Goal: Use online tool/utility: Utilize a website feature to perform a specific function

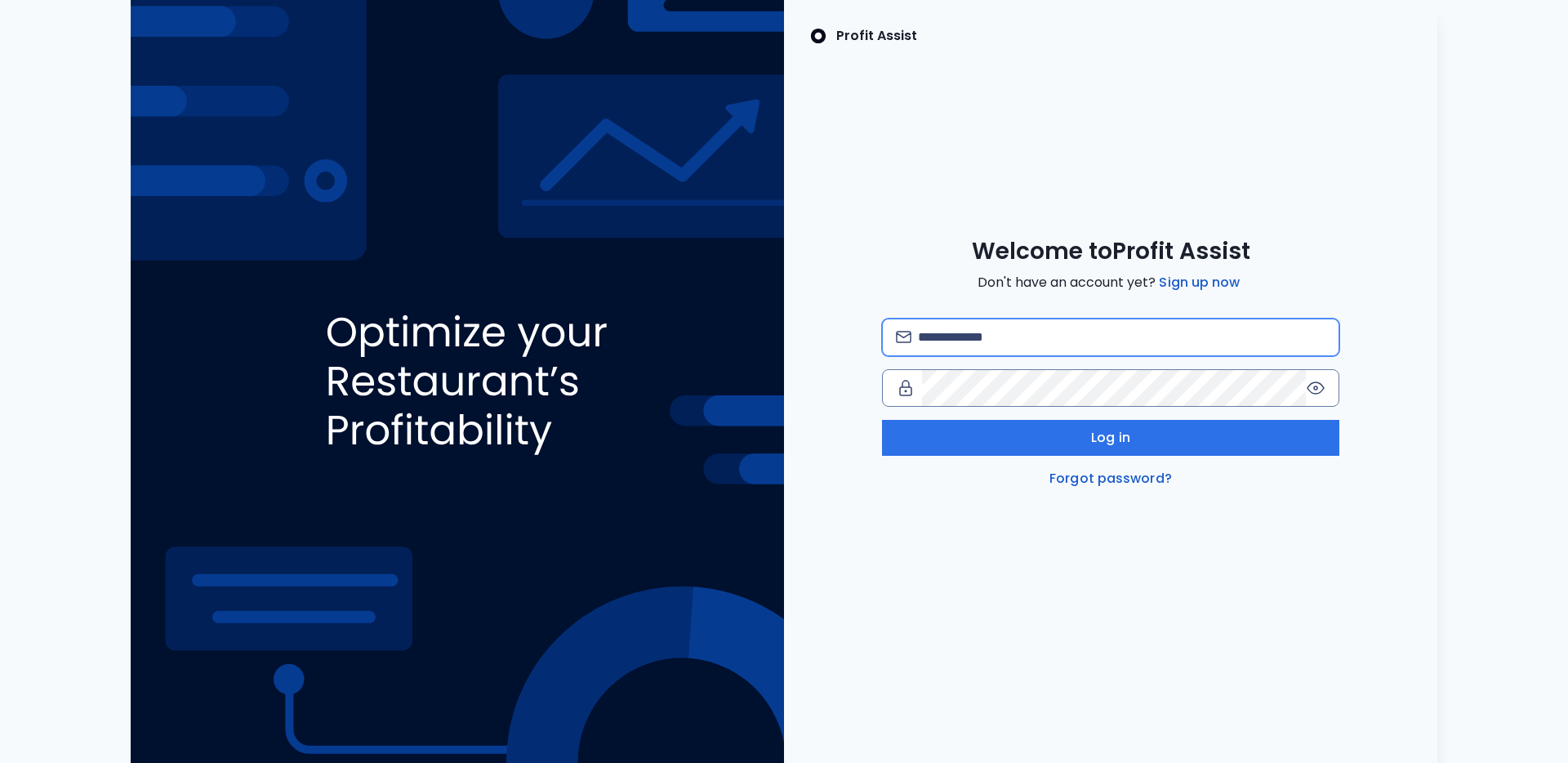
click at [1044, 334] on input "email" at bounding box center [1122, 337] width 408 height 36
click at [0, 762] on com-1password-button at bounding box center [0, 763] width 0 height 0
type input "**********"
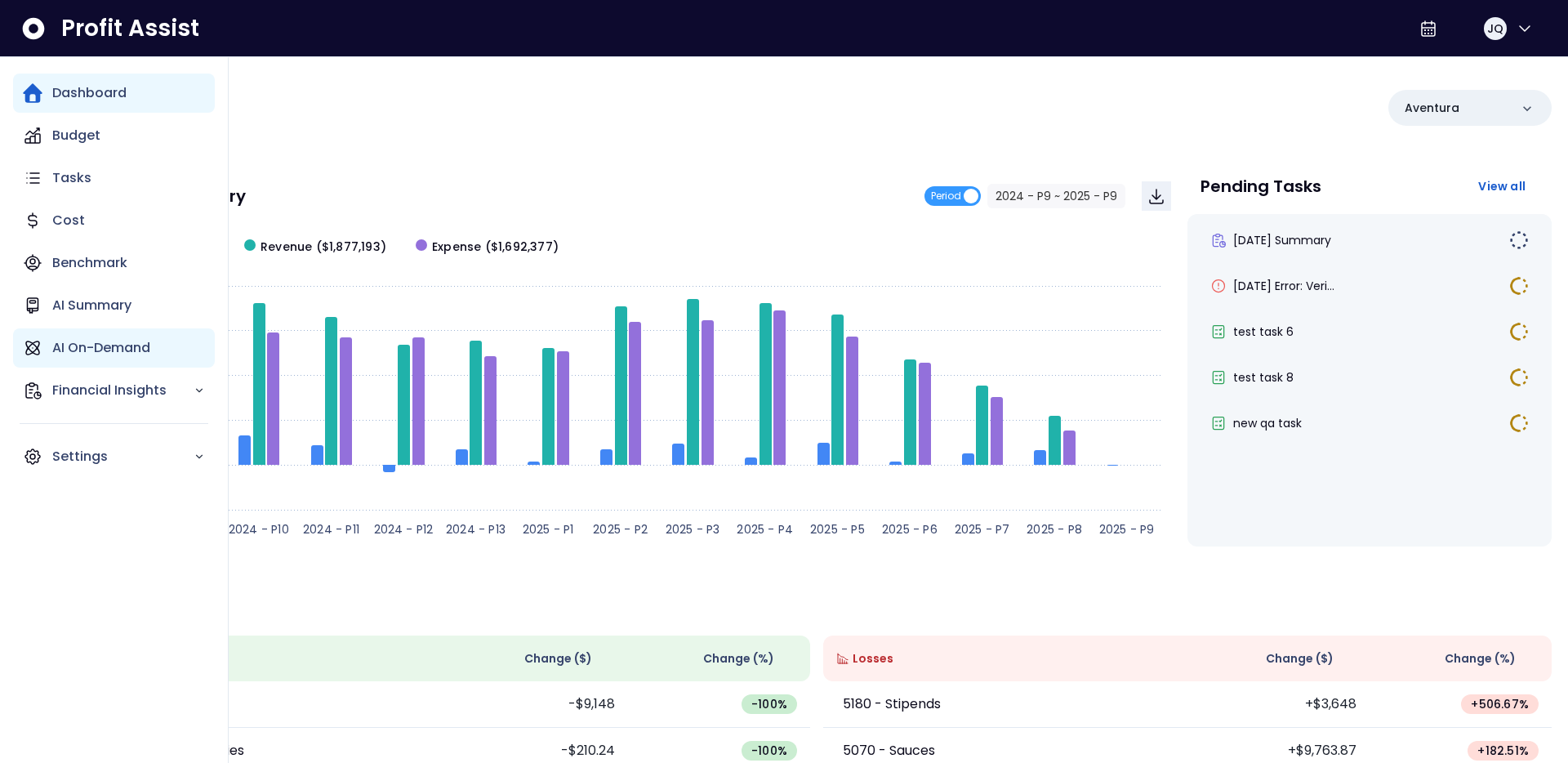
click at [53, 348] on p "AI On-Demand" at bounding box center [101, 348] width 98 height 20
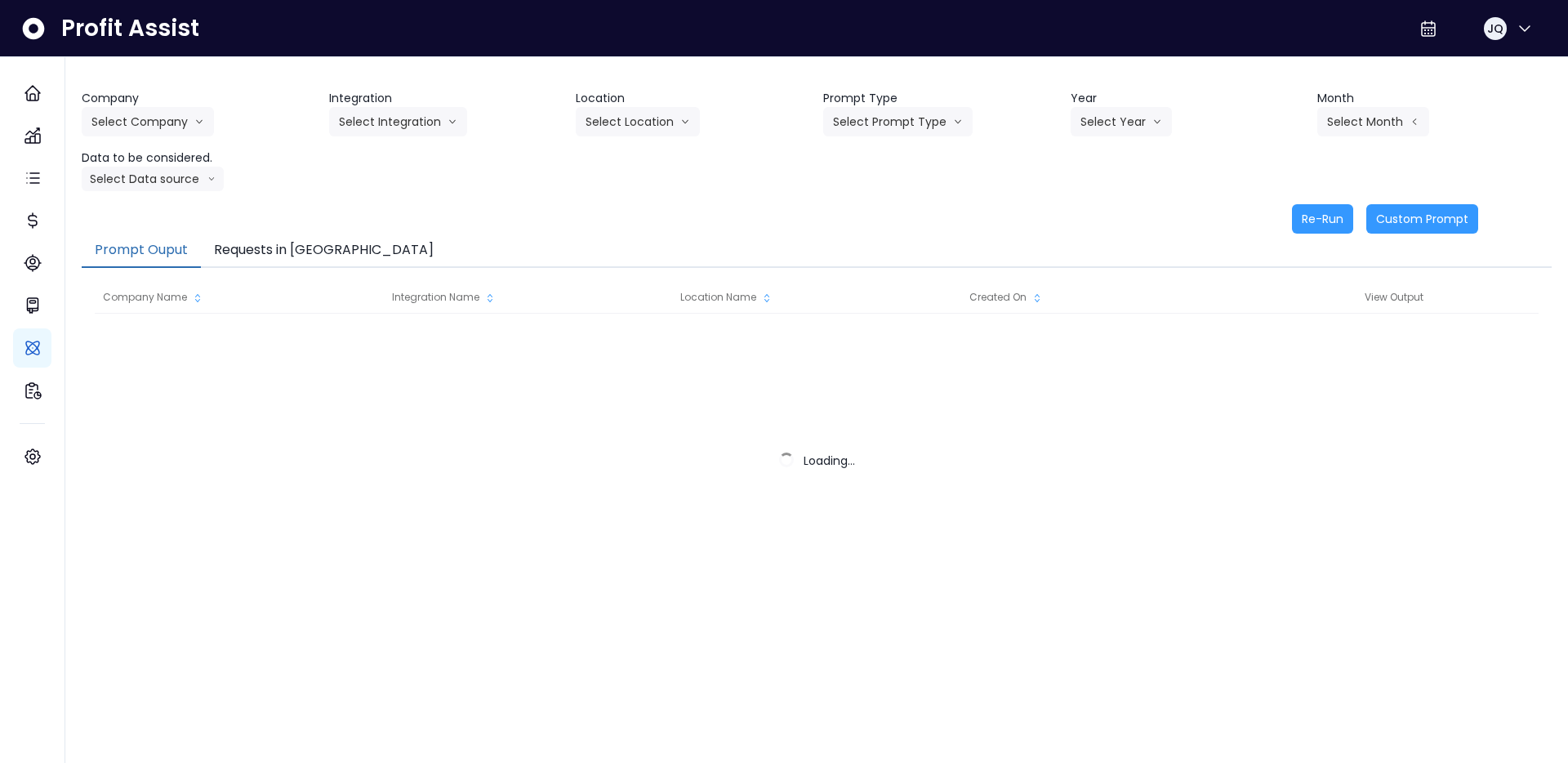
click at [243, 270] on div "Company Name Integration Name Location Name Created On View Output Loading..." at bounding box center [817, 445] width 1470 height 353
click at [257, 263] on button "Requests in [GEOGRAPHIC_DATA]" at bounding box center [324, 250] width 246 height 34
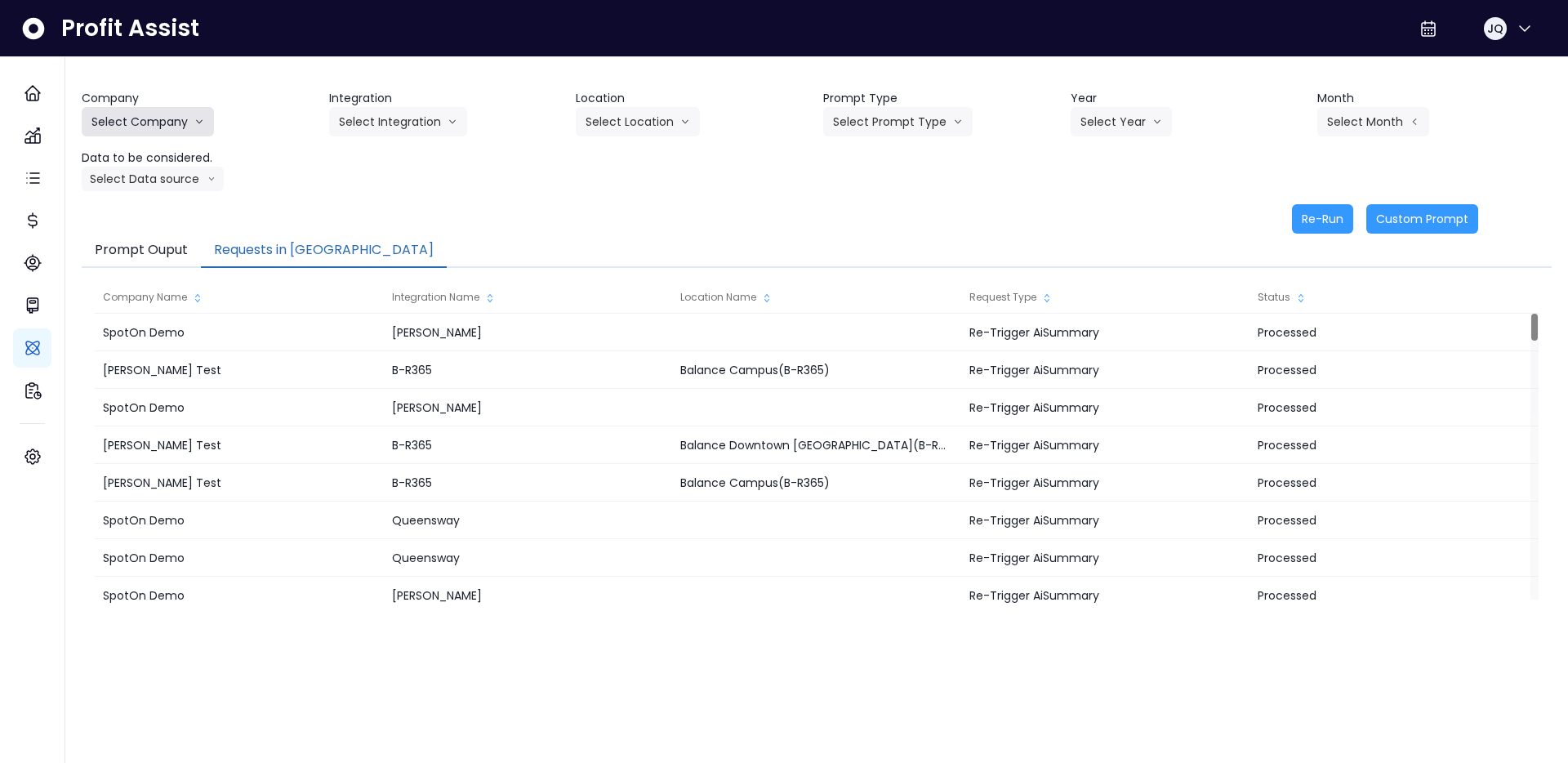
click at [147, 117] on button "Select Company" at bounding box center [148, 122] width 133 height 29
click at [137, 218] on span "SpotOn Demo" at bounding box center [150, 215] width 118 height 17
click at [408, 122] on button "Select Integration" at bounding box center [397, 122] width 138 height 29
click at [379, 210] on span "Eglinton" at bounding box center [387, 215] width 98 height 17
click at [631, 118] on button "Select Location" at bounding box center [637, 122] width 124 height 29
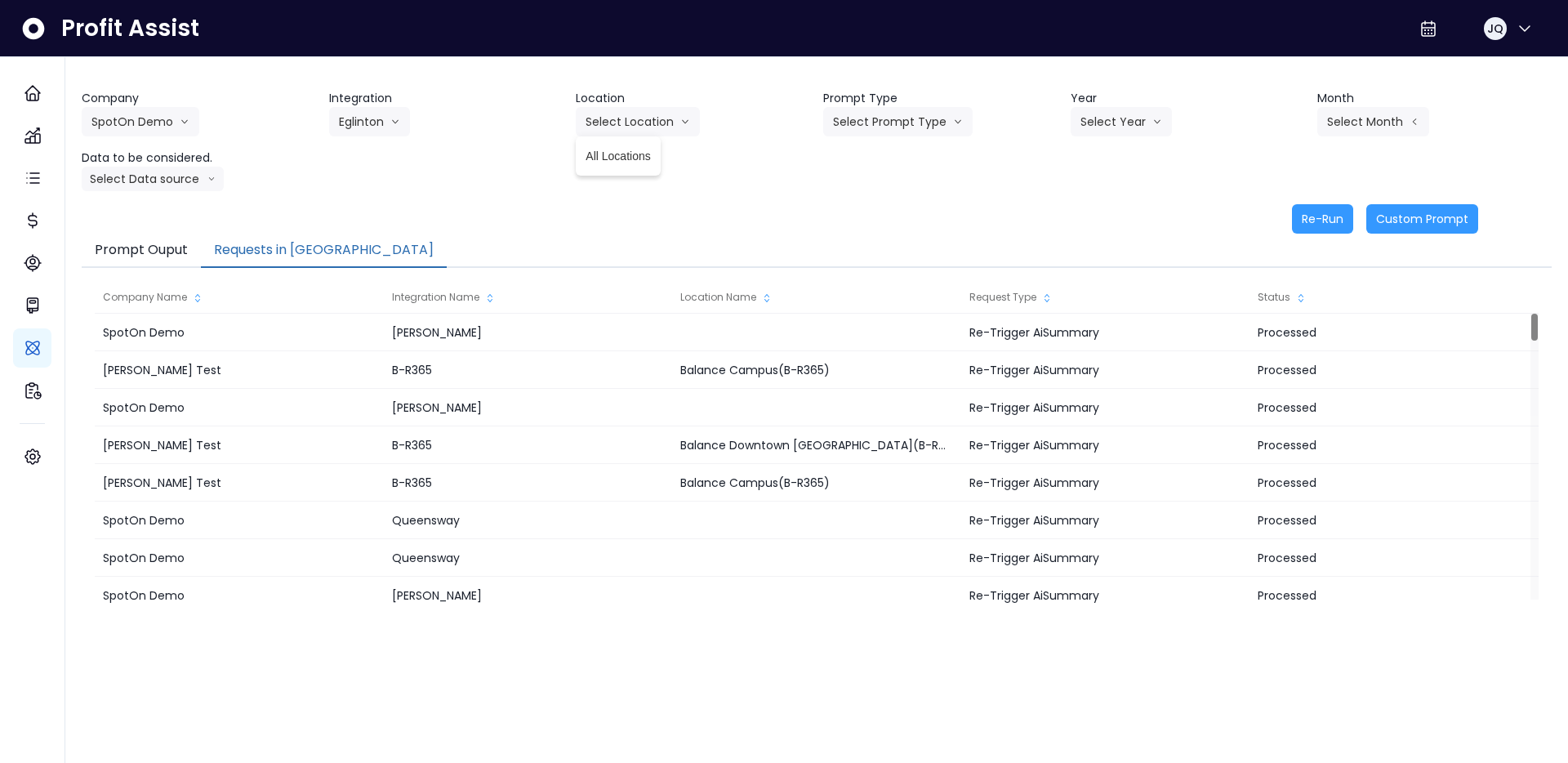
click at [650, 152] on span "All Locations" at bounding box center [618, 156] width 64 height 17
click at [935, 136] on button "Select Prompt Type" at bounding box center [898, 122] width 149 height 29
click at [870, 183] on span "Error Task" at bounding box center [879, 185] width 93 height 17
click at [1125, 102] on header "Year" at bounding box center [1187, 99] width 234 height 18
click at [1115, 129] on button "Select Year" at bounding box center [1121, 122] width 101 height 29
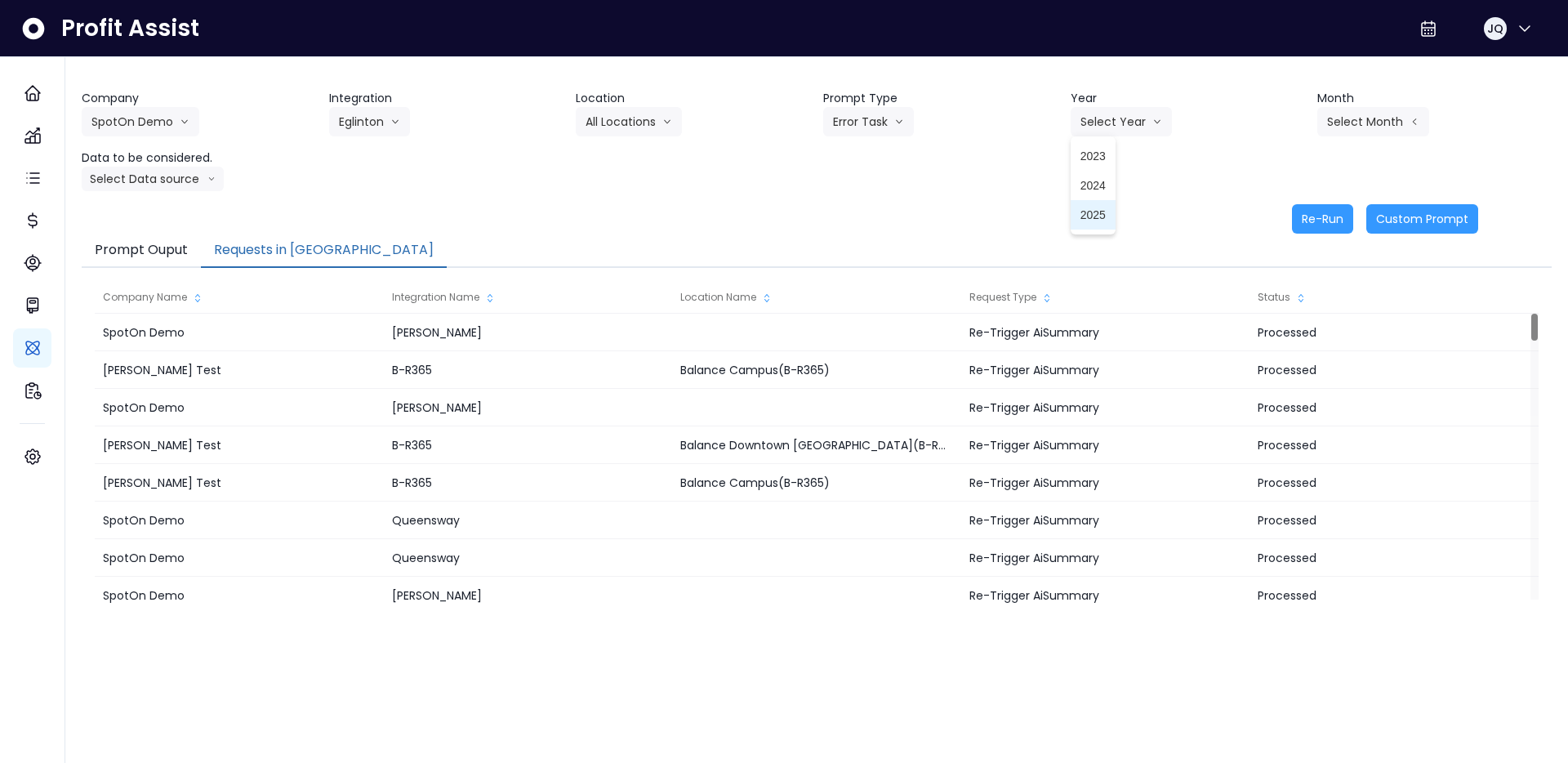
click at [1097, 212] on span "2025" at bounding box center [1094, 215] width 25 height 17
click at [1310, 108] on div "Company SpotOn Demo [PERSON_NAME] Test [PERSON_NAME] Bakery SpotOn Demo TestLOC…" at bounding box center [817, 141] width 1470 height 101
click at [1324, 108] on button "Select Month" at bounding box center [1373, 122] width 112 height 29
click at [1299, 283] on li "June" at bounding box center [1292, 273] width 52 height 29
click at [106, 168] on button "Select Data source" at bounding box center [153, 179] width 142 height 24
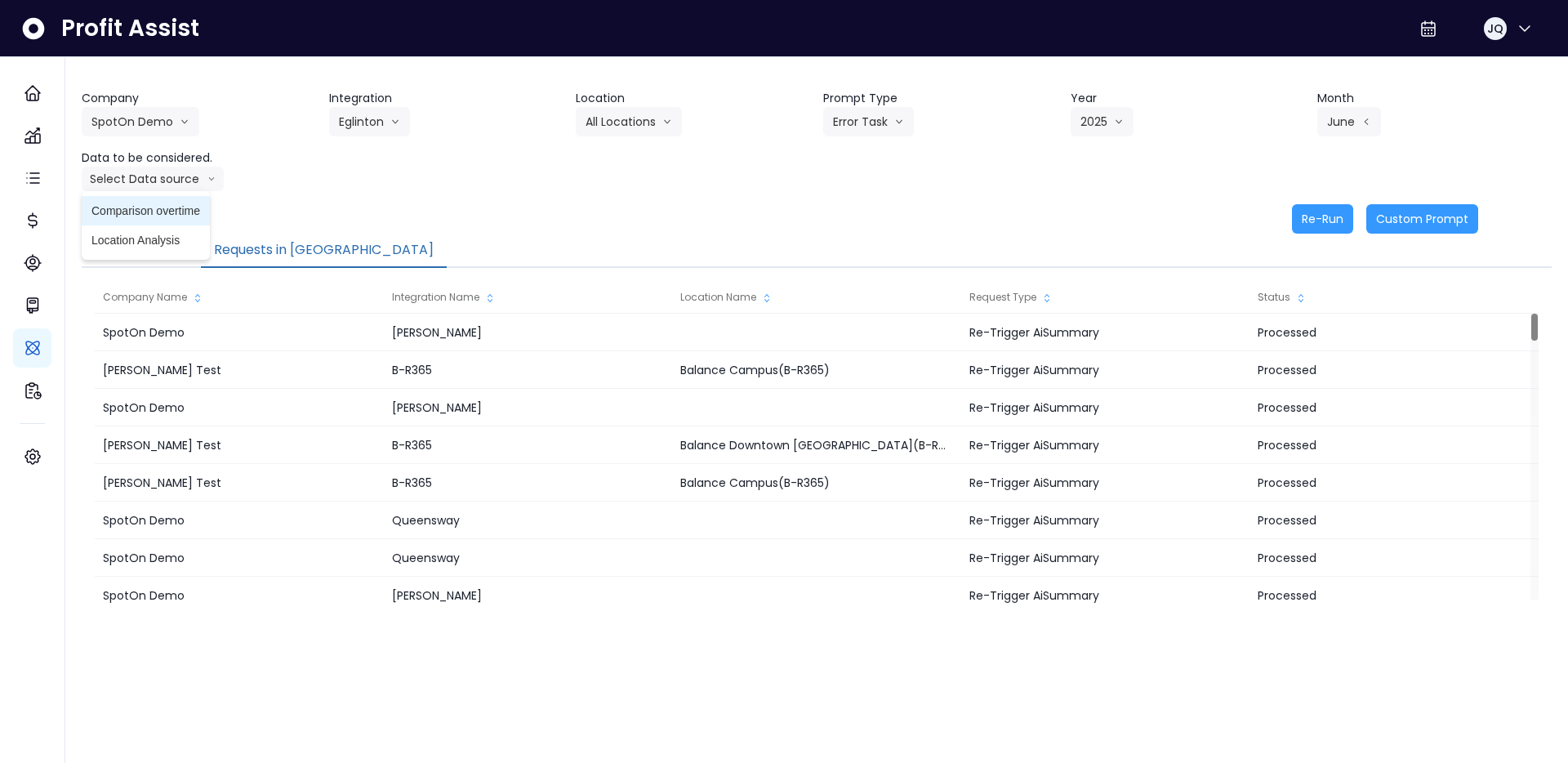
click at [118, 225] on li "Location Analysis" at bounding box center [145, 240] width 128 height 29
click at [138, 177] on button "Location Analysis" at bounding box center [146, 179] width 130 height 24
click at [138, 213] on span "Comparison overtime" at bounding box center [145, 211] width 108 height 17
click at [1309, 214] on button "Re-Run" at bounding box center [1322, 219] width 61 height 29
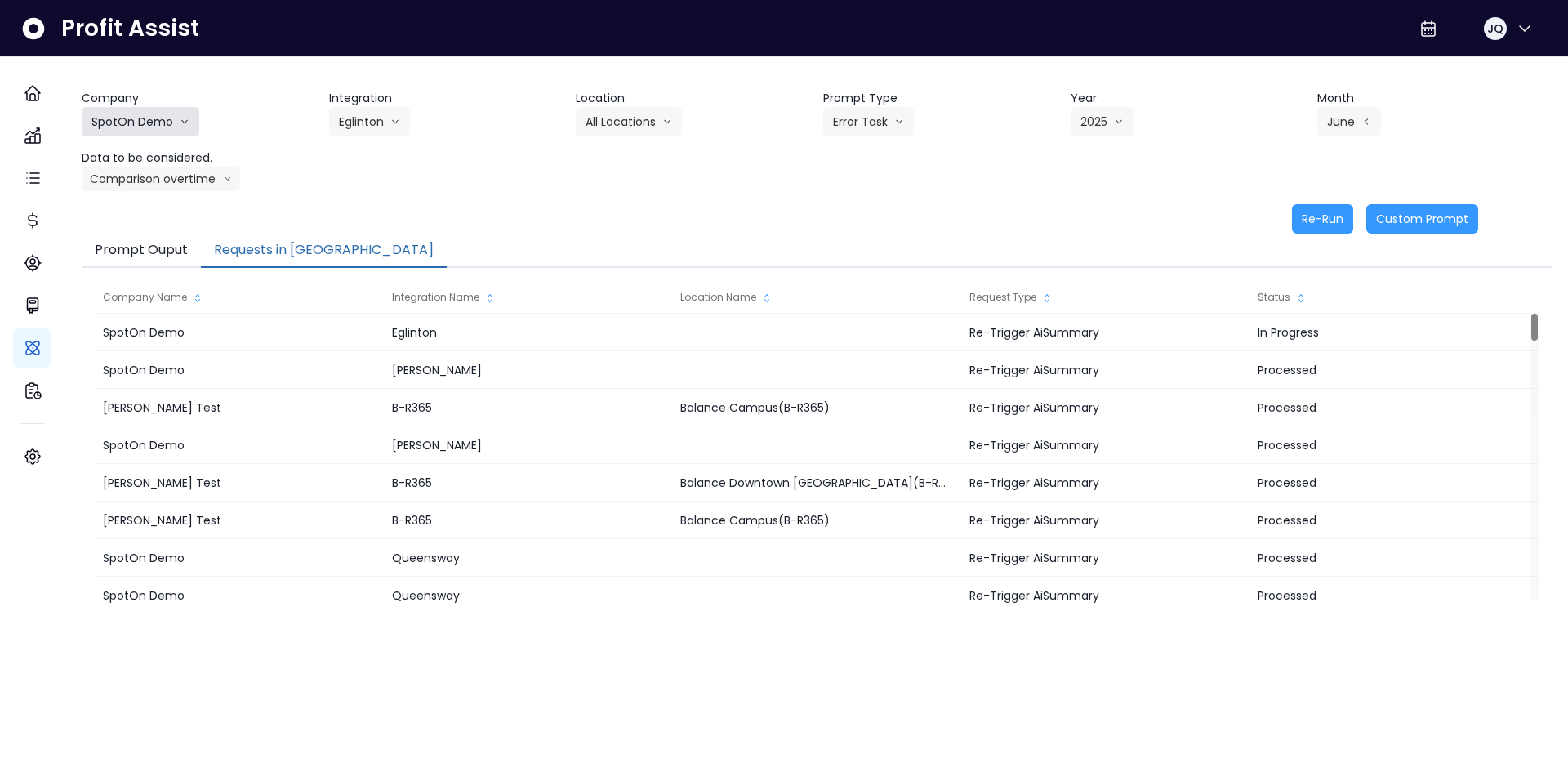
click at [138, 119] on button "SpotOn Demo" at bounding box center [141, 122] width 118 height 29
click at [141, 168] on li "[PERSON_NAME] Test" at bounding box center [150, 156] width 138 height 29
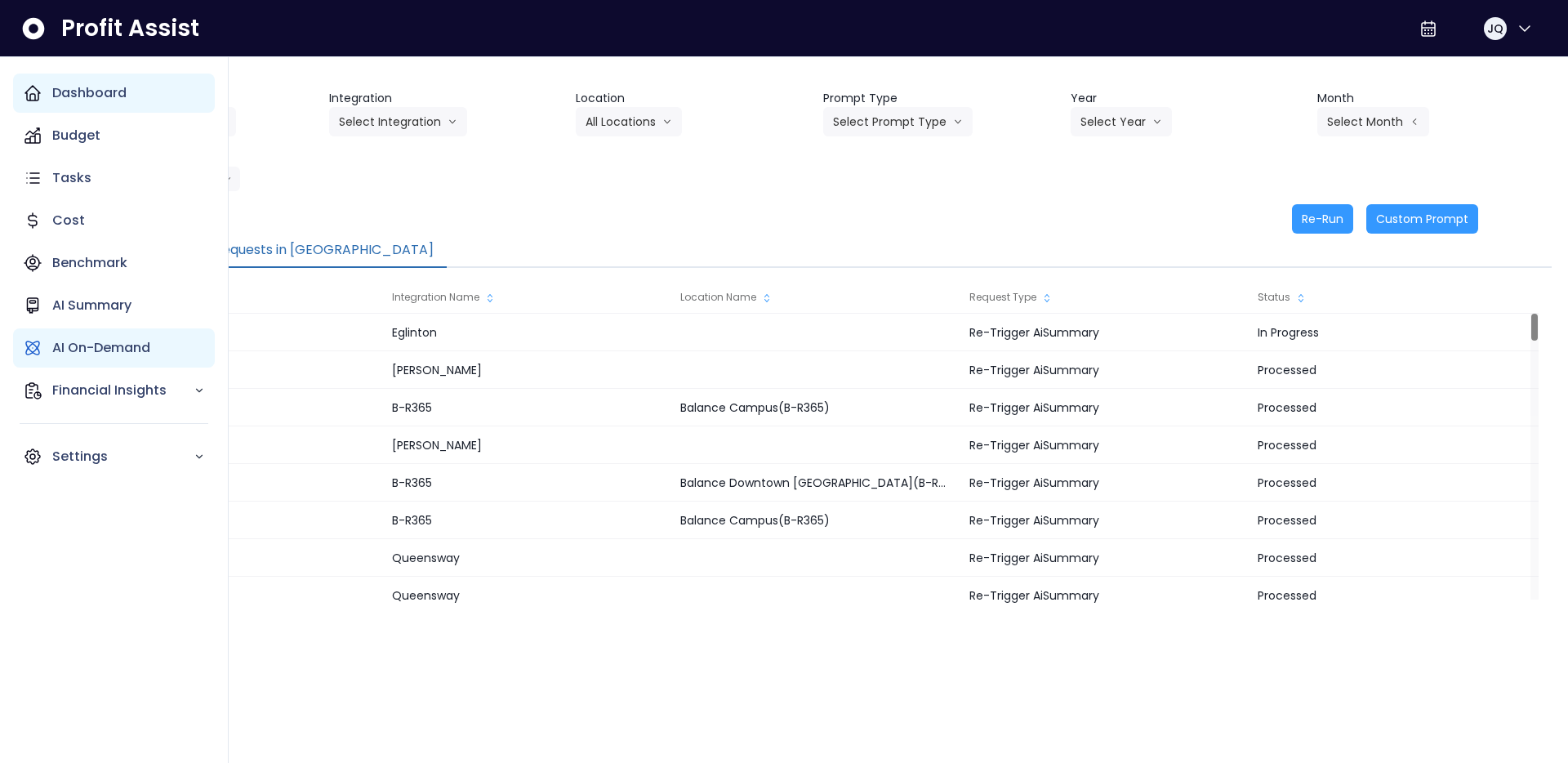
click at [41, 102] on icon "Main navigation" at bounding box center [32, 93] width 20 height 20
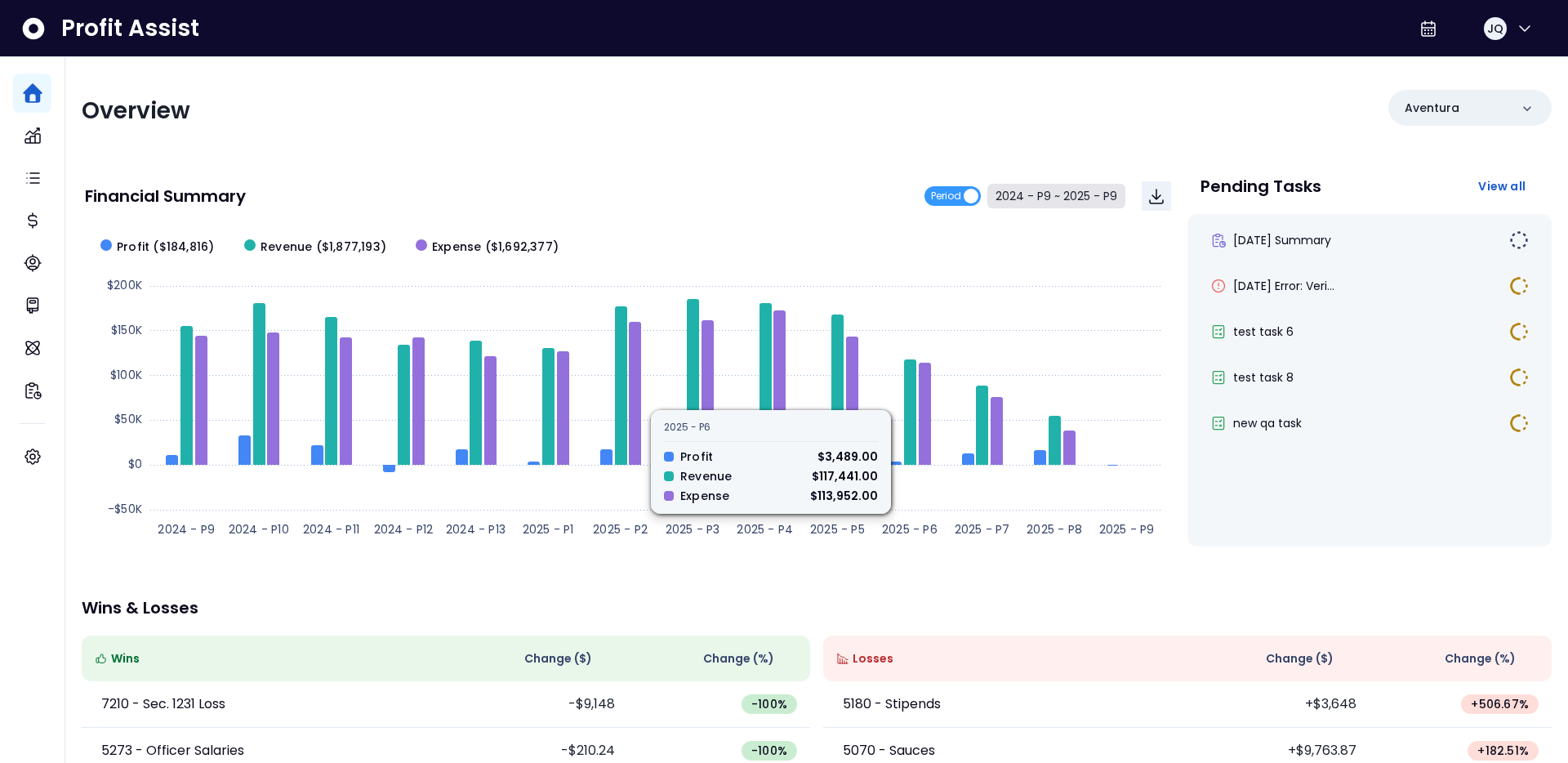
click at [1077, 194] on button "2024 - P9 ~ 2025 - P9" at bounding box center [1056, 195] width 138 height 24
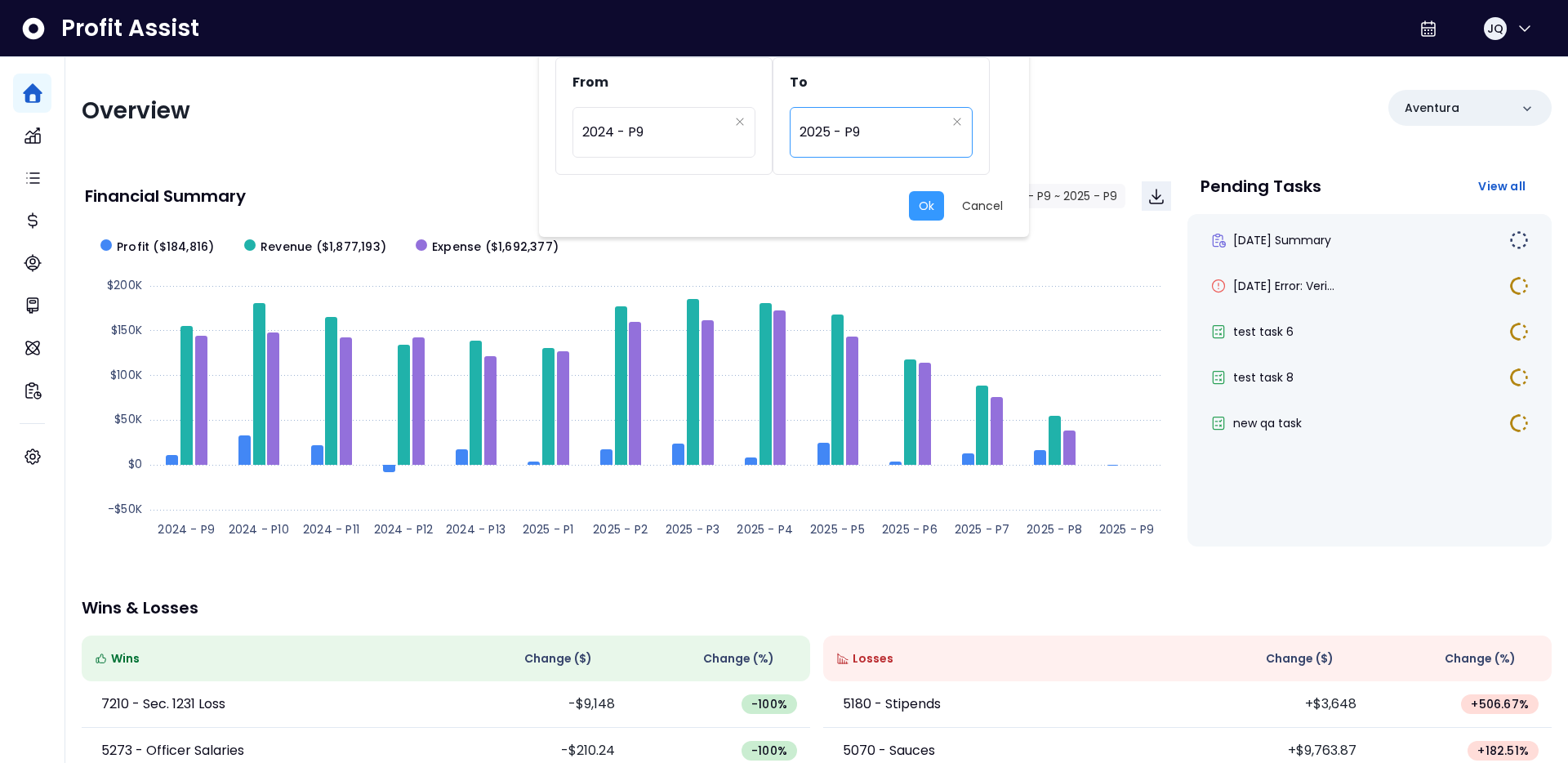
click at [900, 139] on span "2025 - P9" at bounding box center [873, 132] width 146 height 38
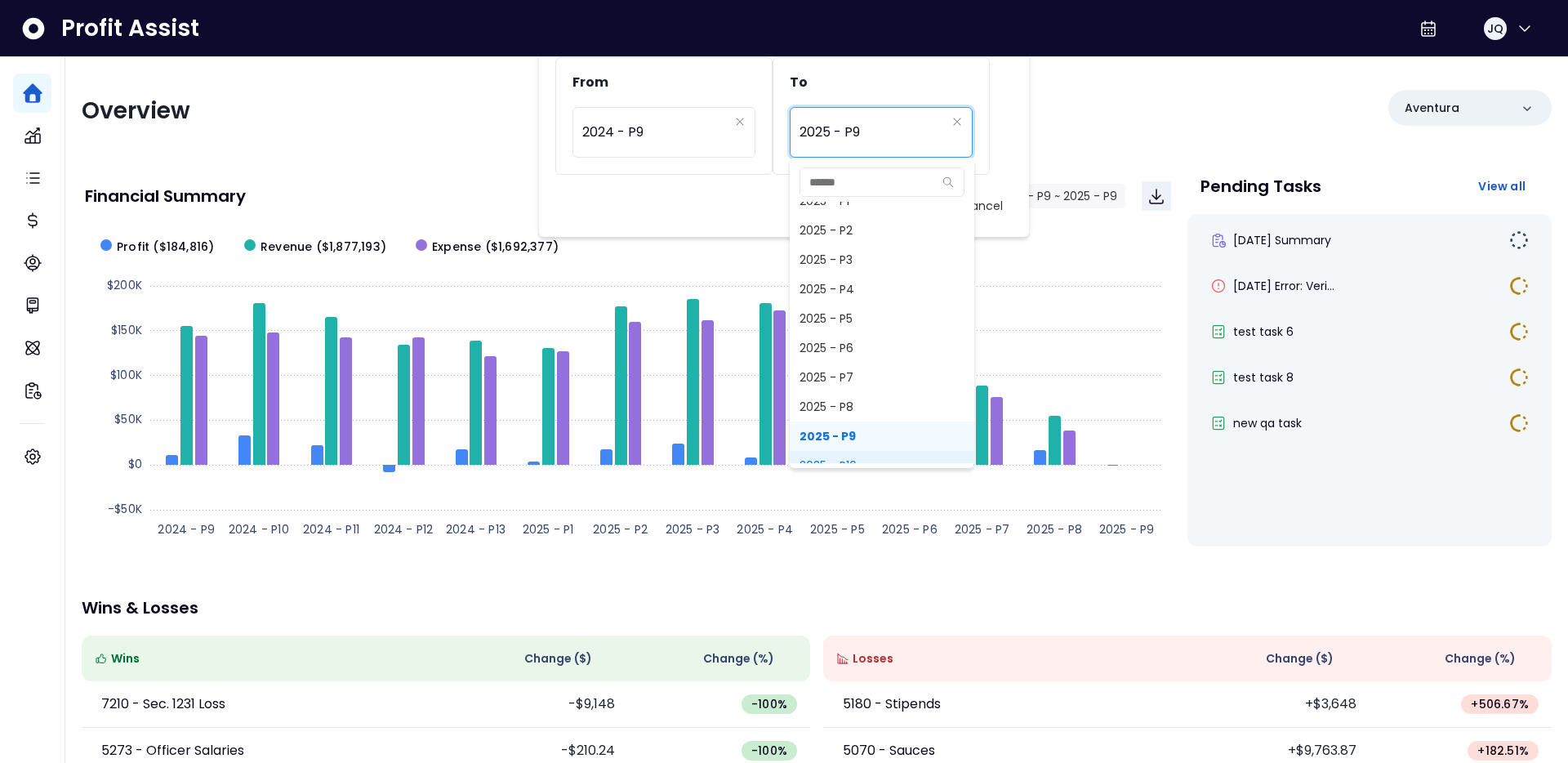
scroll to position [1180, 0]
click at [1091, 108] on div "From ********* 2024 - P9 To ********* 2025 - P9 Ok Cancel 2023 - P1 2022 - P1 2…" at bounding box center [784, 382] width 1568 height 763
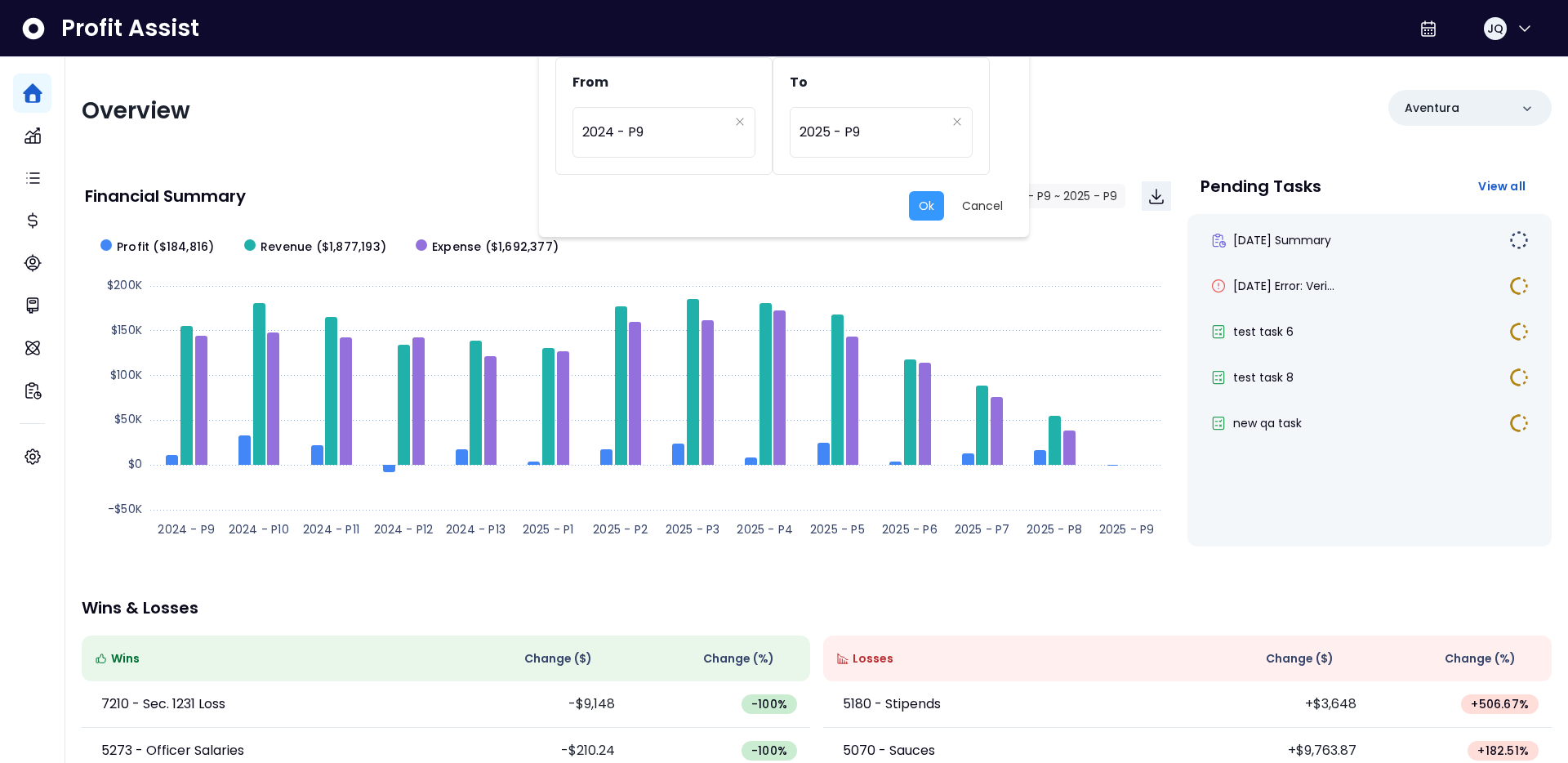
click at [1091, 108] on div "From ********* 2024 - P9 To ********* 2025 - P9 Ok Cancel" at bounding box center [784, 382] width 1568 height 763
click at [930, 216] on button "Ok" at bounding box center [927, 206] width 35 height 29
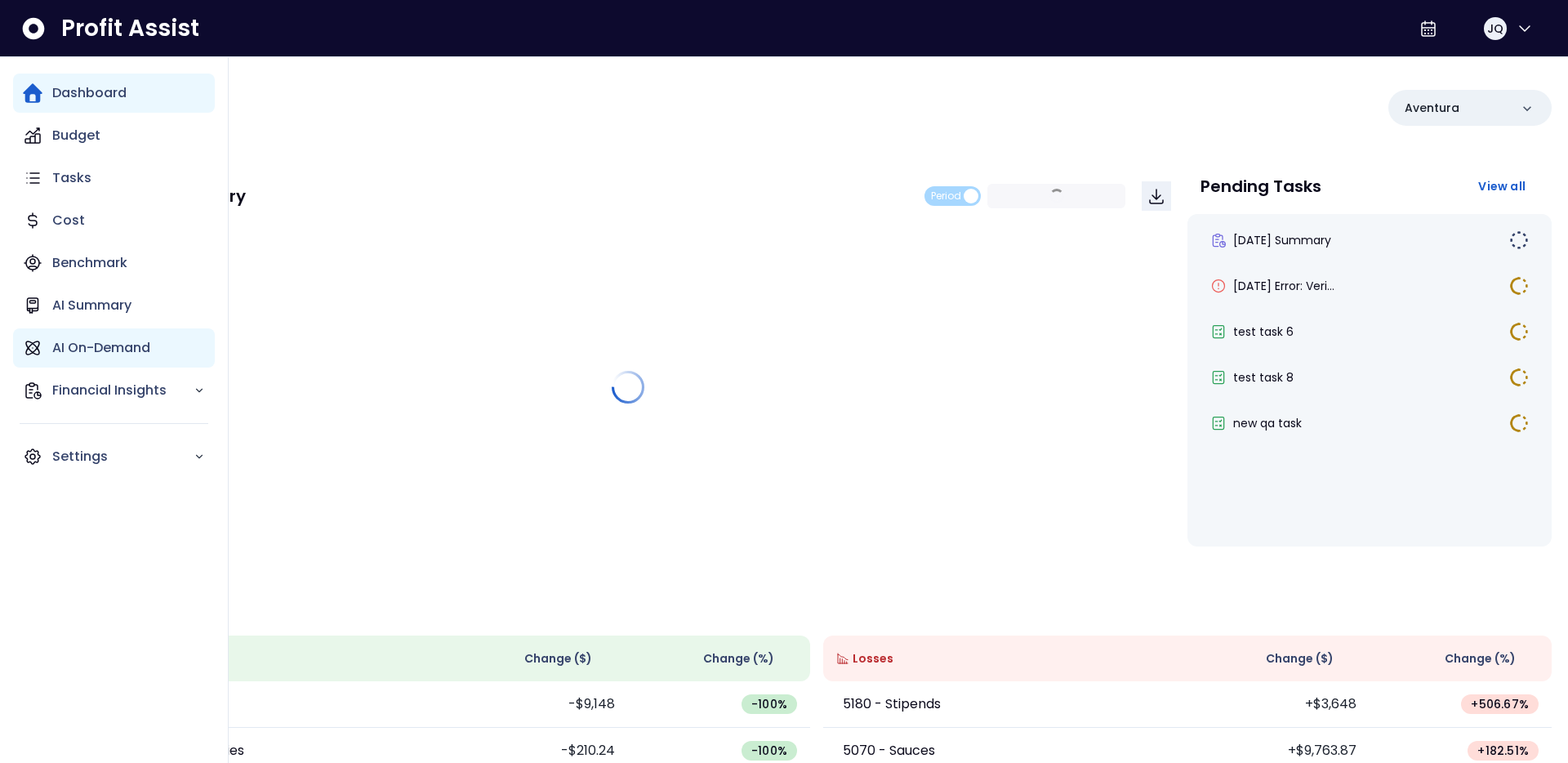
click at [32, 349] on icon "Main navigation" at bounding box center [32, 348] width 20 height 20
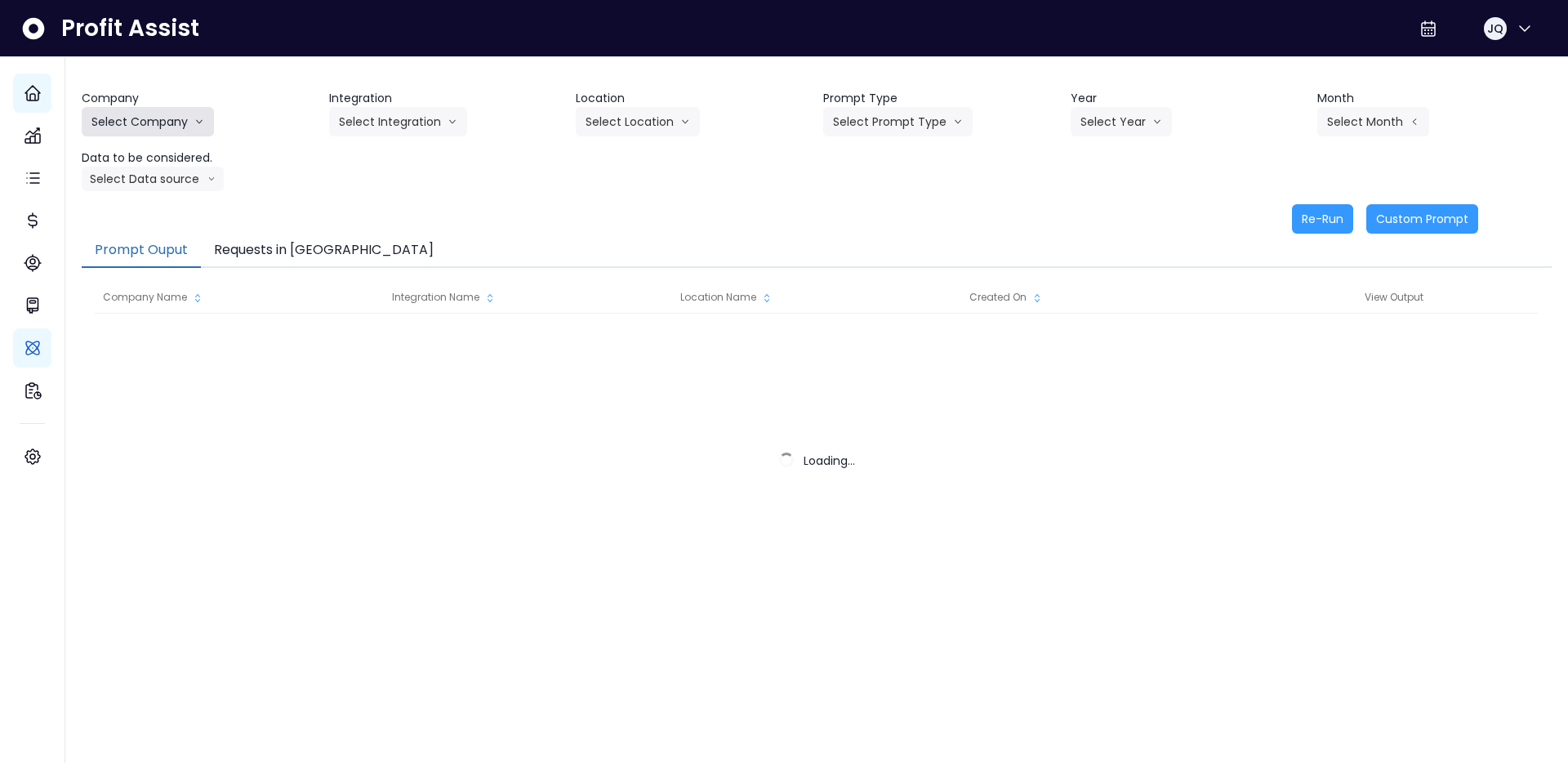
click at [131, 116] on button "Select Company" at bounding box center [148, 122] width 133 height 29
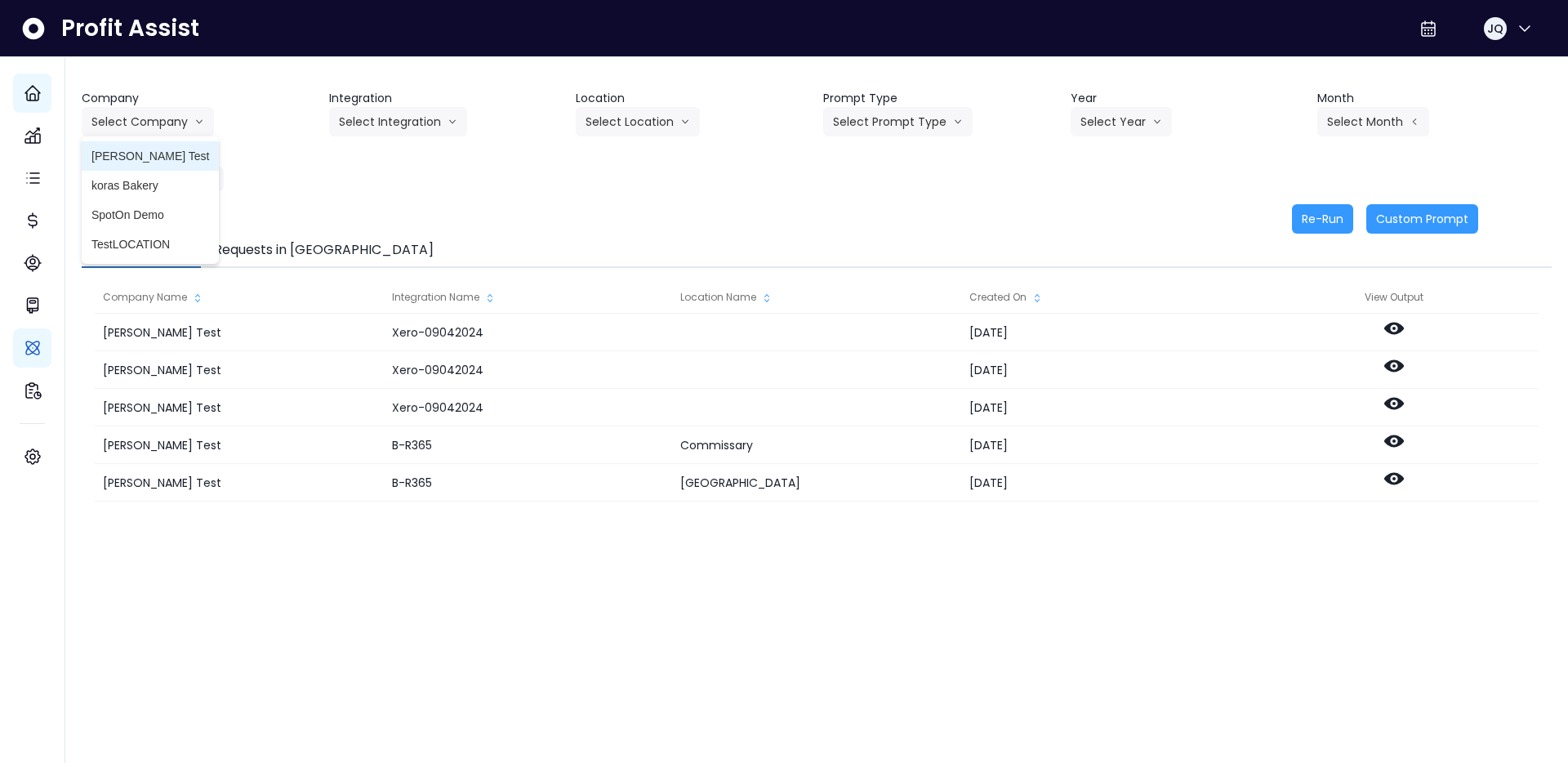
click at [155, 153] on span "[PERSON_NAME] Test" at bounding box center [150, 156] width 118 height 17
click at [391, 120] on button "Select Integration" at bounding box center [397, 122] width 138 height 29
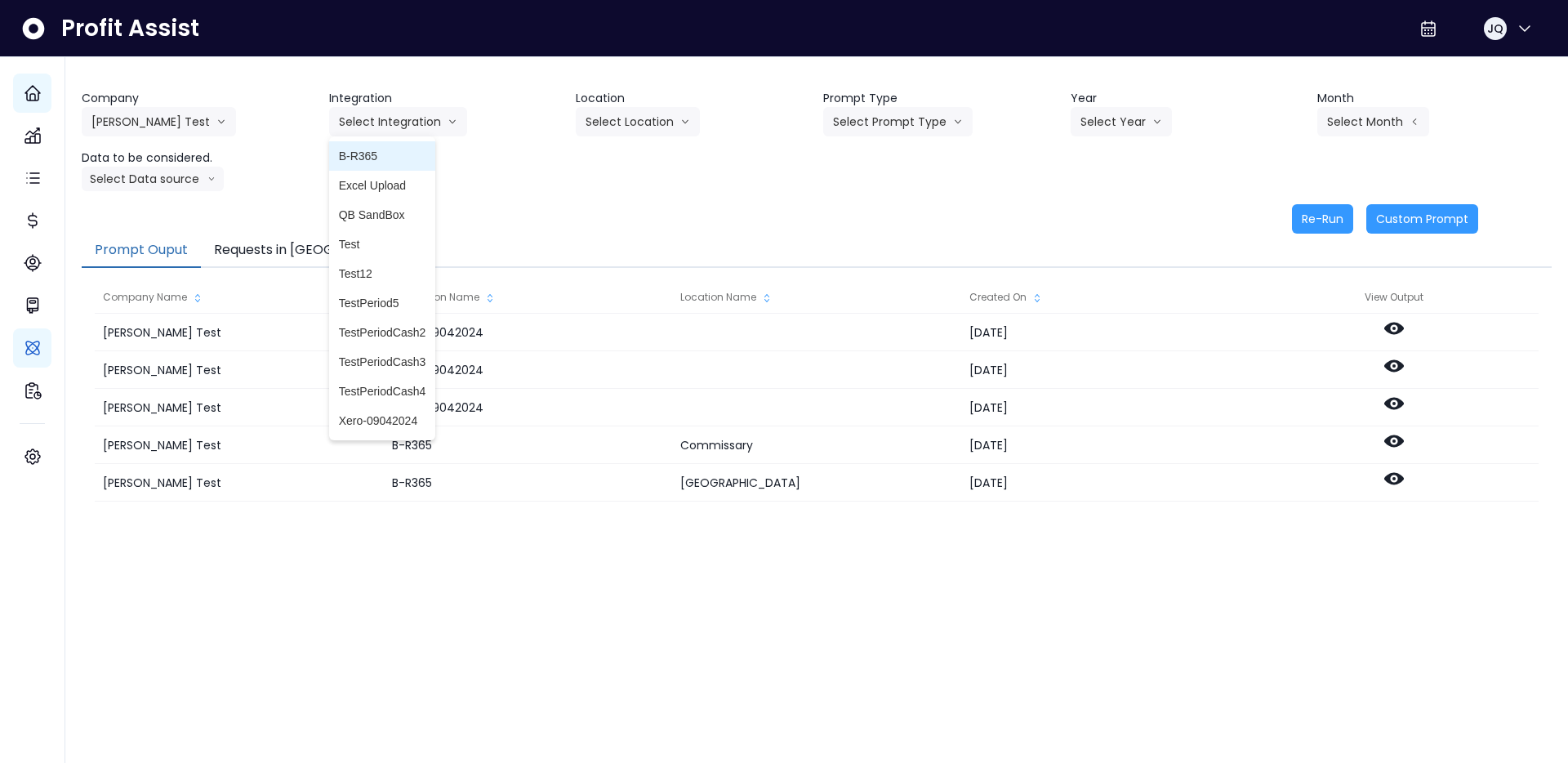
click at [395, 158] on span "B-R365" at bounding box center [382, 156] width 88 height 17
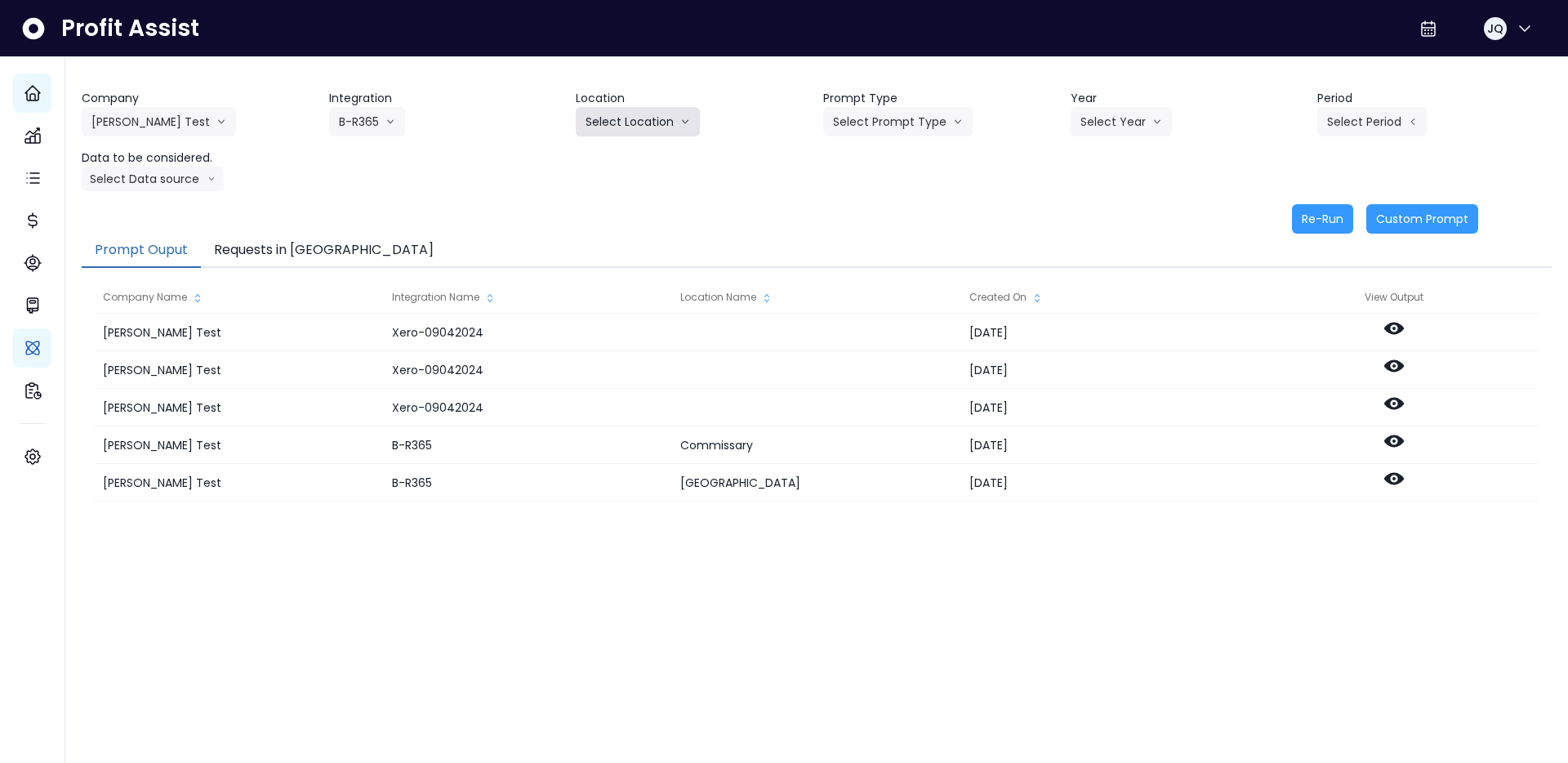
click at [664, 113] on button "Select Location" at bounding box center [637, 122] width 124 height 29
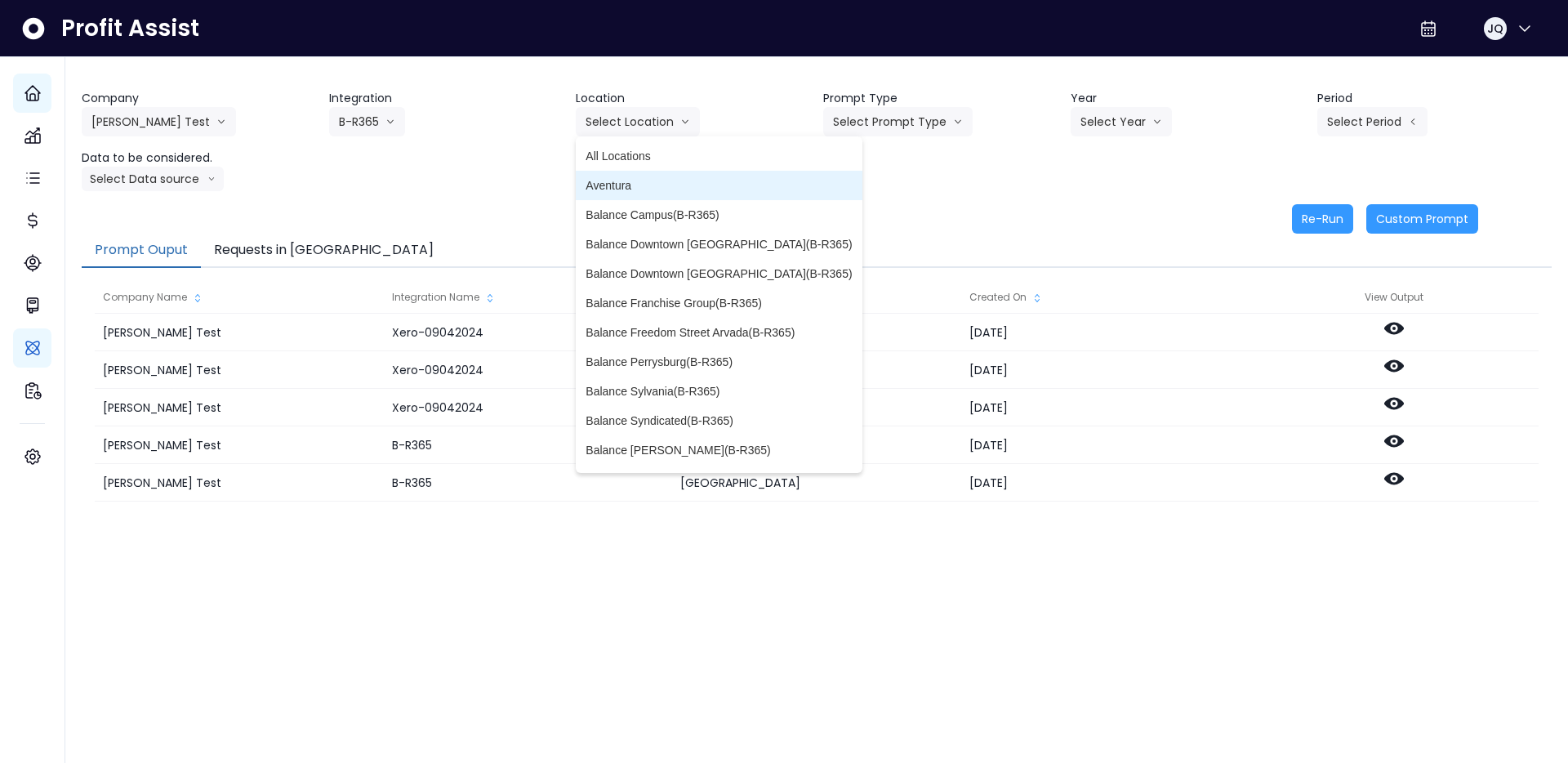
click at [657, 186] on span "Aventura" at bounding box center [718, 185] width 266 height 17
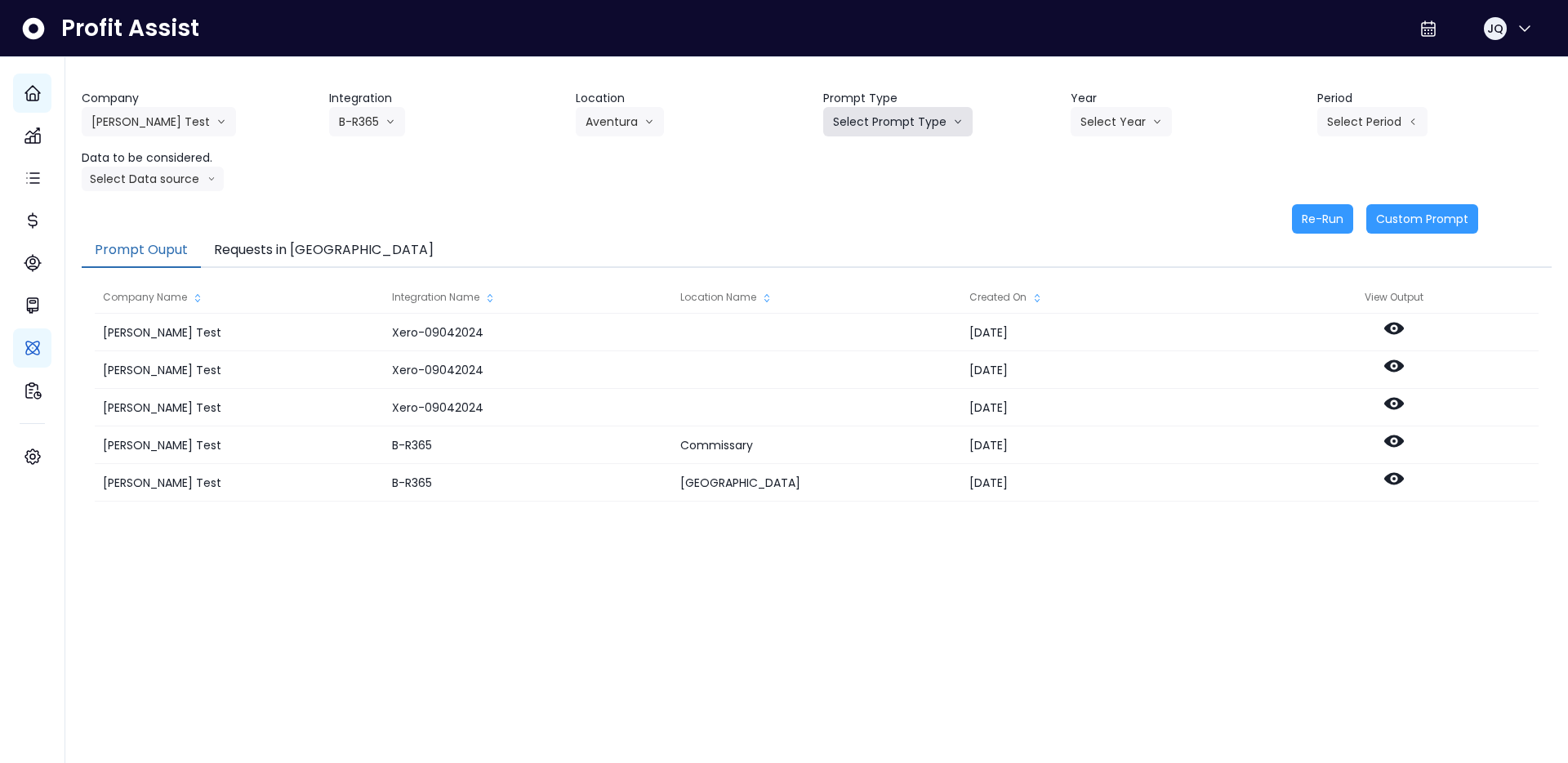
click at [900, 128] on button "Select Prompt Type" at bounding box center [898, 122] width 149 height 29
click at [888, 178] on span "Error Task" at bounding box center [879, 185] width 93 height 17
click at [1103, 126] on button "Select Year" at bounding box center [1121, 122] width 101 height 29
click at [1104, 219] on span "2025" at bounding box center [1094, 215] width 25 height 17
click at [1377, 118] on button "Select Period" at bounding box center [1372, 122] width 110 height 29
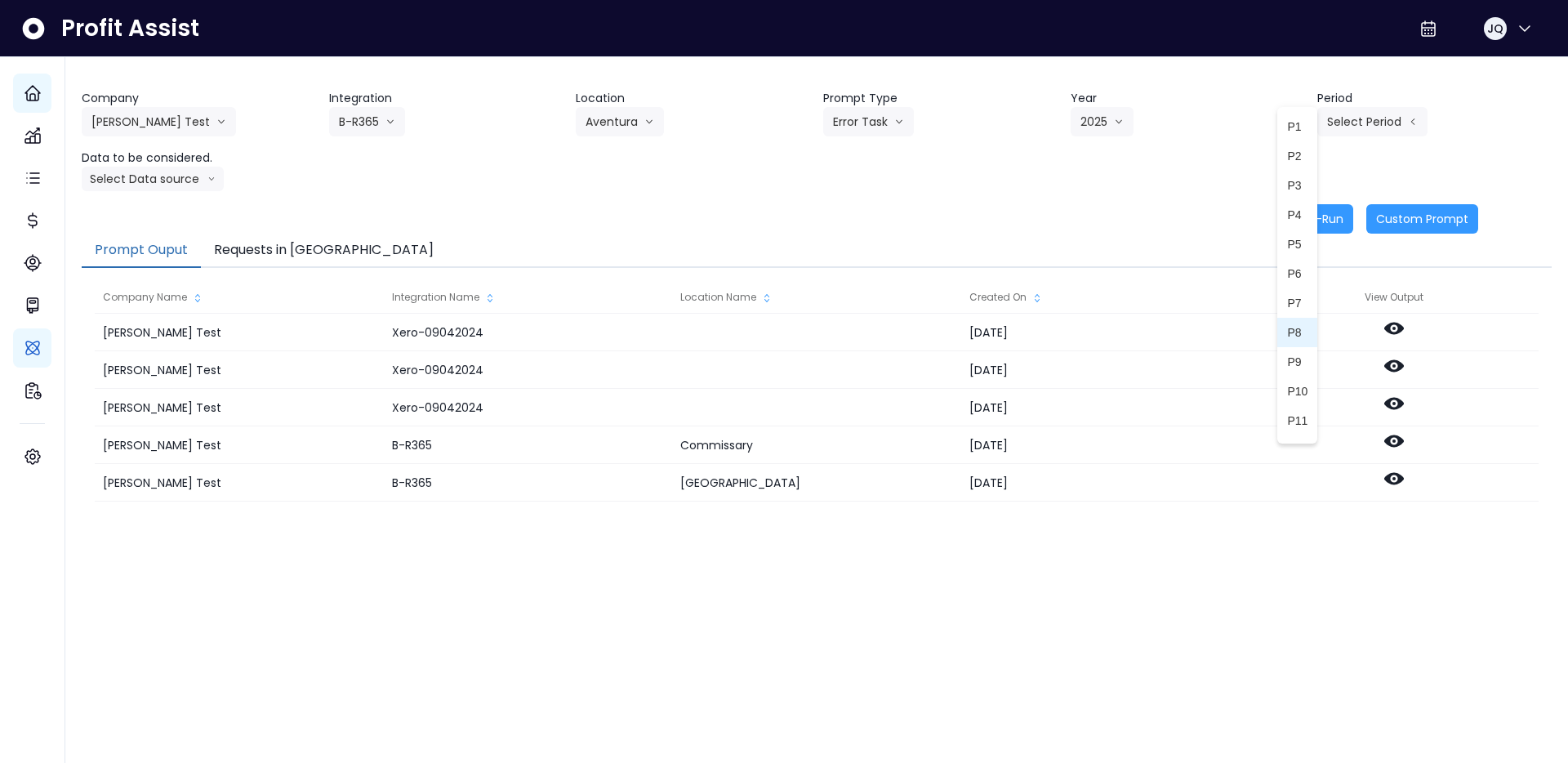
click at [1307, 334] on span "P8" at bounding box center [1297, 332] width 20 height 17
click at [1251, 161] on div "Company [PERSON_NAME] Test [PERSON_NAME] Test [PERSON_NAME] Bakery SpotOn Demo …" at bounding box center [817, 141] width 1470 height 101
click at [98, 188] on button "Select Data source" at bounding box center [153, 179] width 142 height 24
click at [128, 217] on span "Comparison overtime" at bounding box center [145, 211] width 108 height 17
click at [1290, 225] on div "Re-Run Custom Prompt" at bounding box center [780, 219] width 1396 height 29
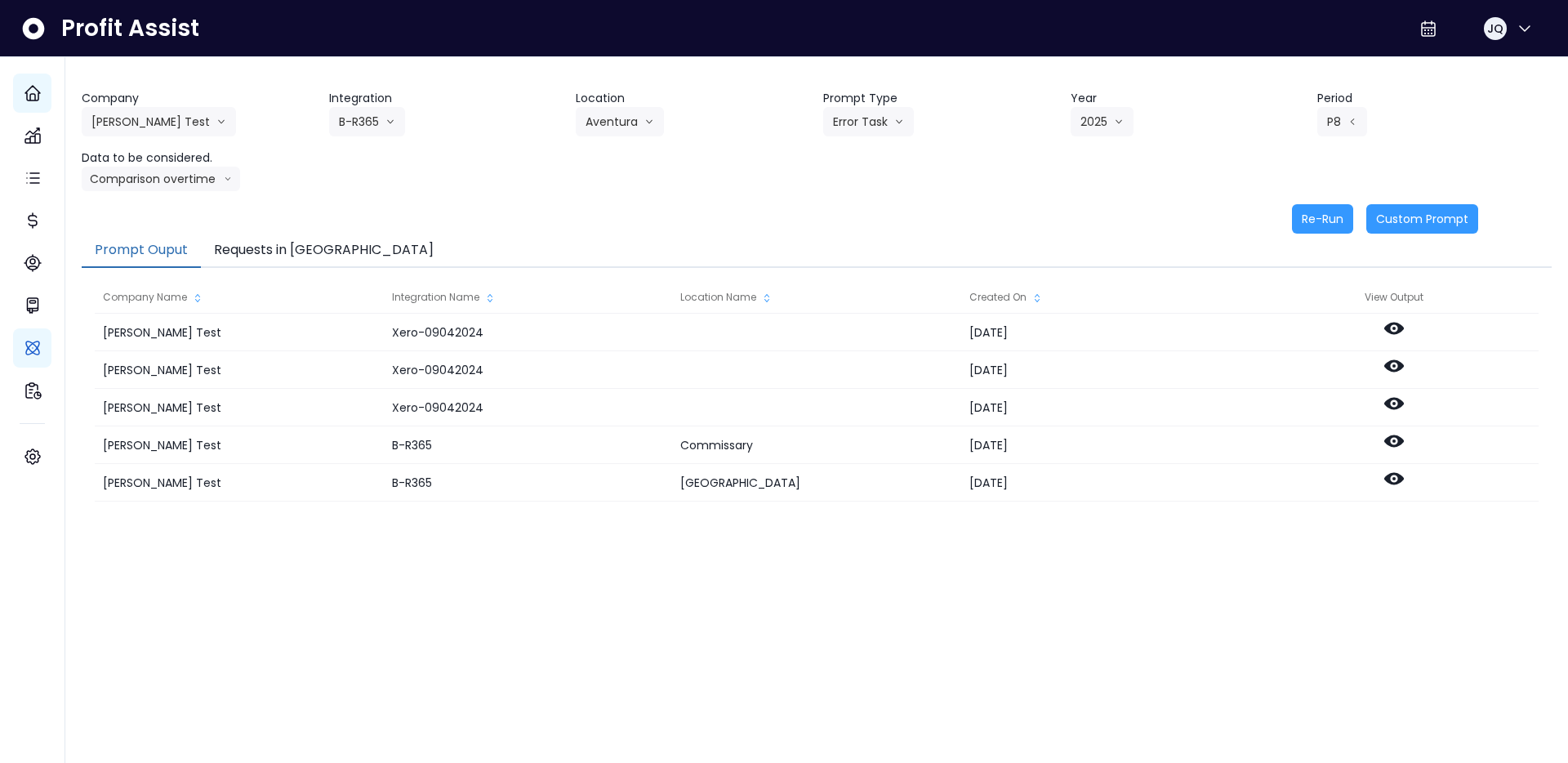
click at [1277, 226] on div "Re-Run Custom Prompt" at bounding box center [780, 219] width 1396 height 29
click at [1320, 217] on button "Re-Run" at bounding box center [1322, 219] width 61 height 29
click at [273, 242] on button "Requests in [GEOGRAPHIC_DATA]" at bounding box center [324, 250] width 246 height 34
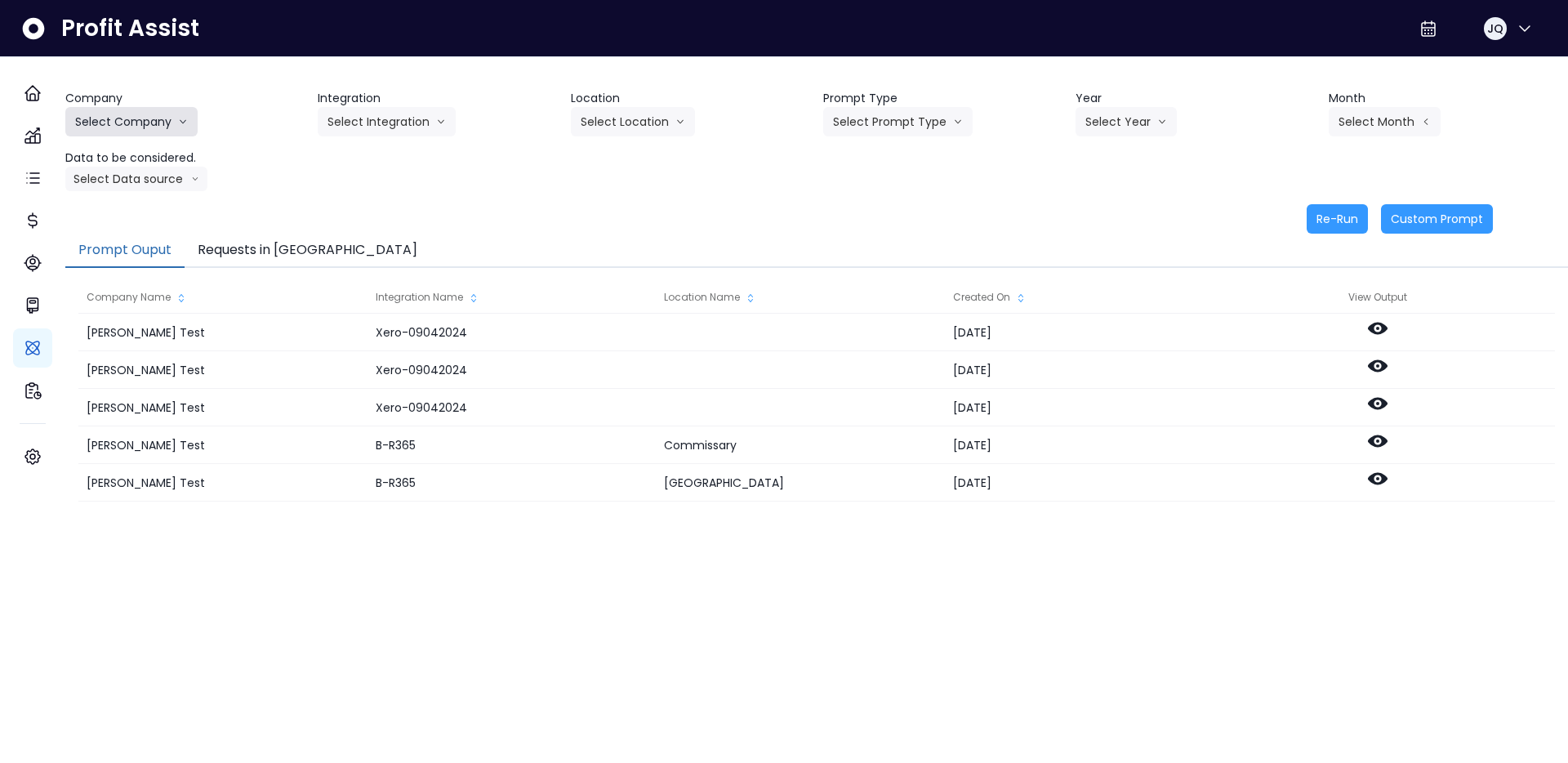
click at [160, 117] on button "Select Company" at bounding box center [132, 122] width 133 height 29
click at [140, 166] on li "[PERSON_NAME] Test" at bounding box center [134, 156] width 138 height 29
click at [444, 122] on icon "arrow down line" at bounding box center [441, 121] width 10 height 17
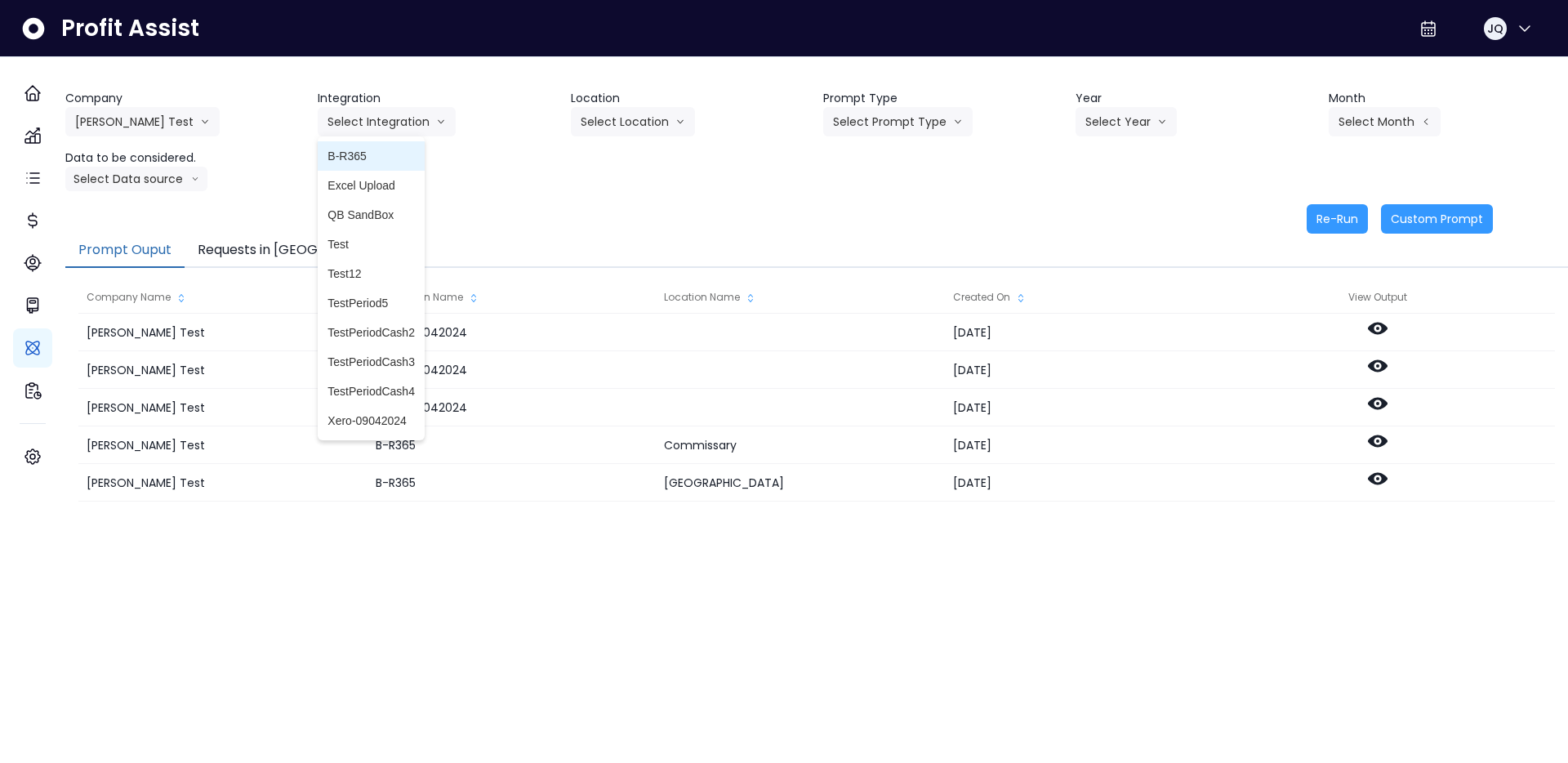
click at [409, 166] on li "B-R365" at bounding box center [372, 156] width 107 height 29
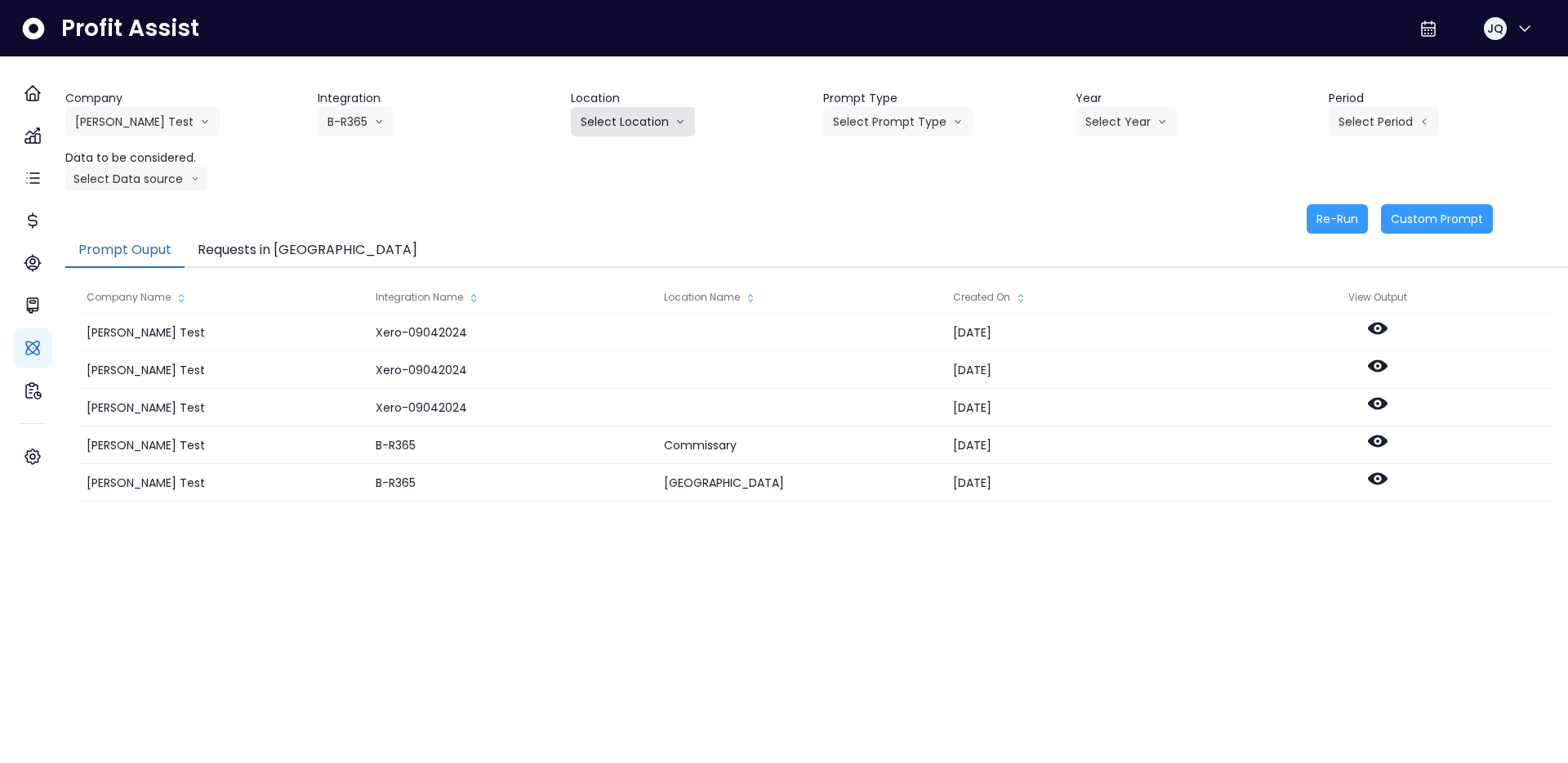
click at [664, 107] on button "Select Location" at bounding box center [632, 122] width 124 height 29
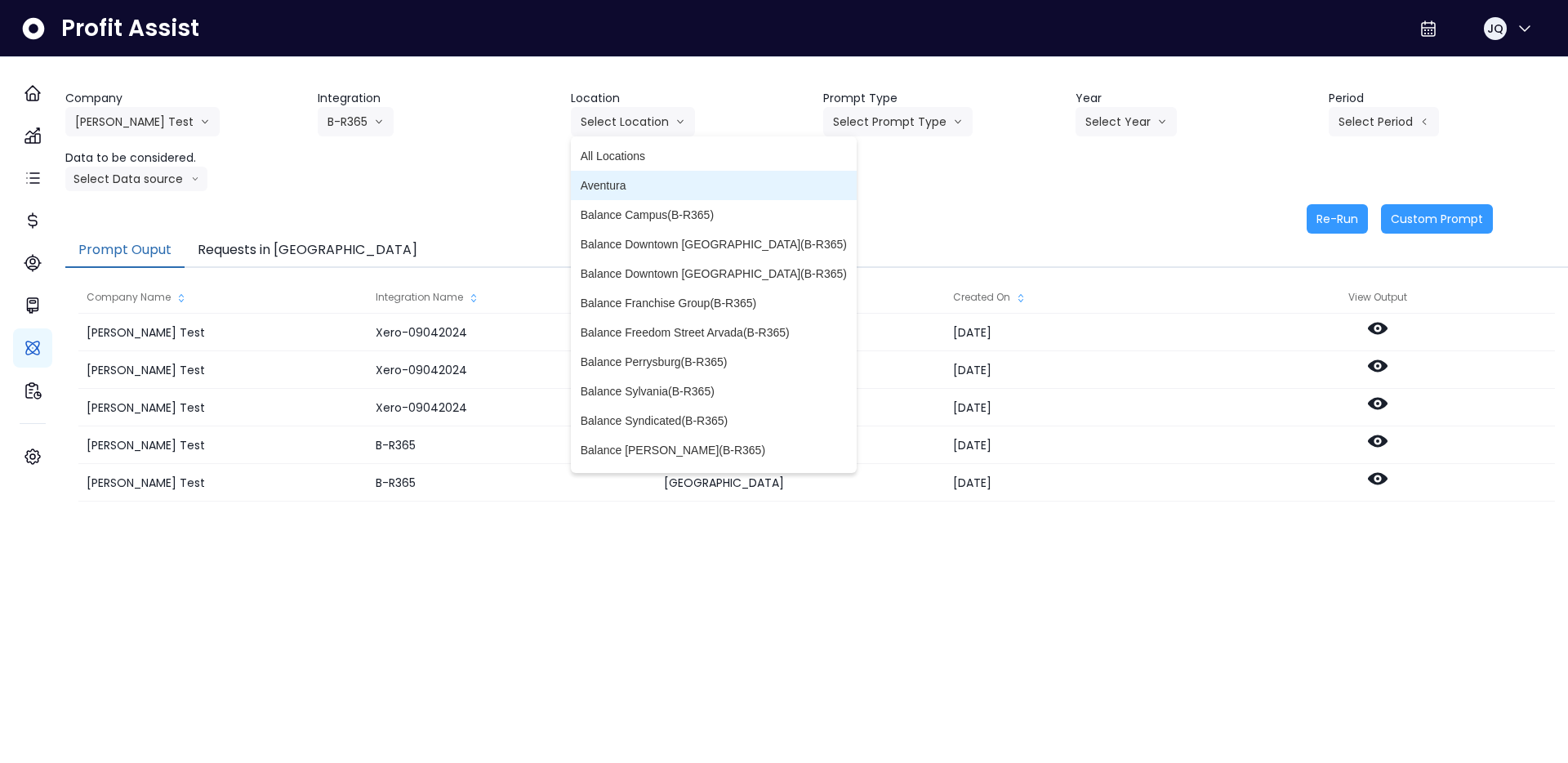
click at [639, 182] on span "Aventura" at bounding box center [713, 185] width 266 height 17
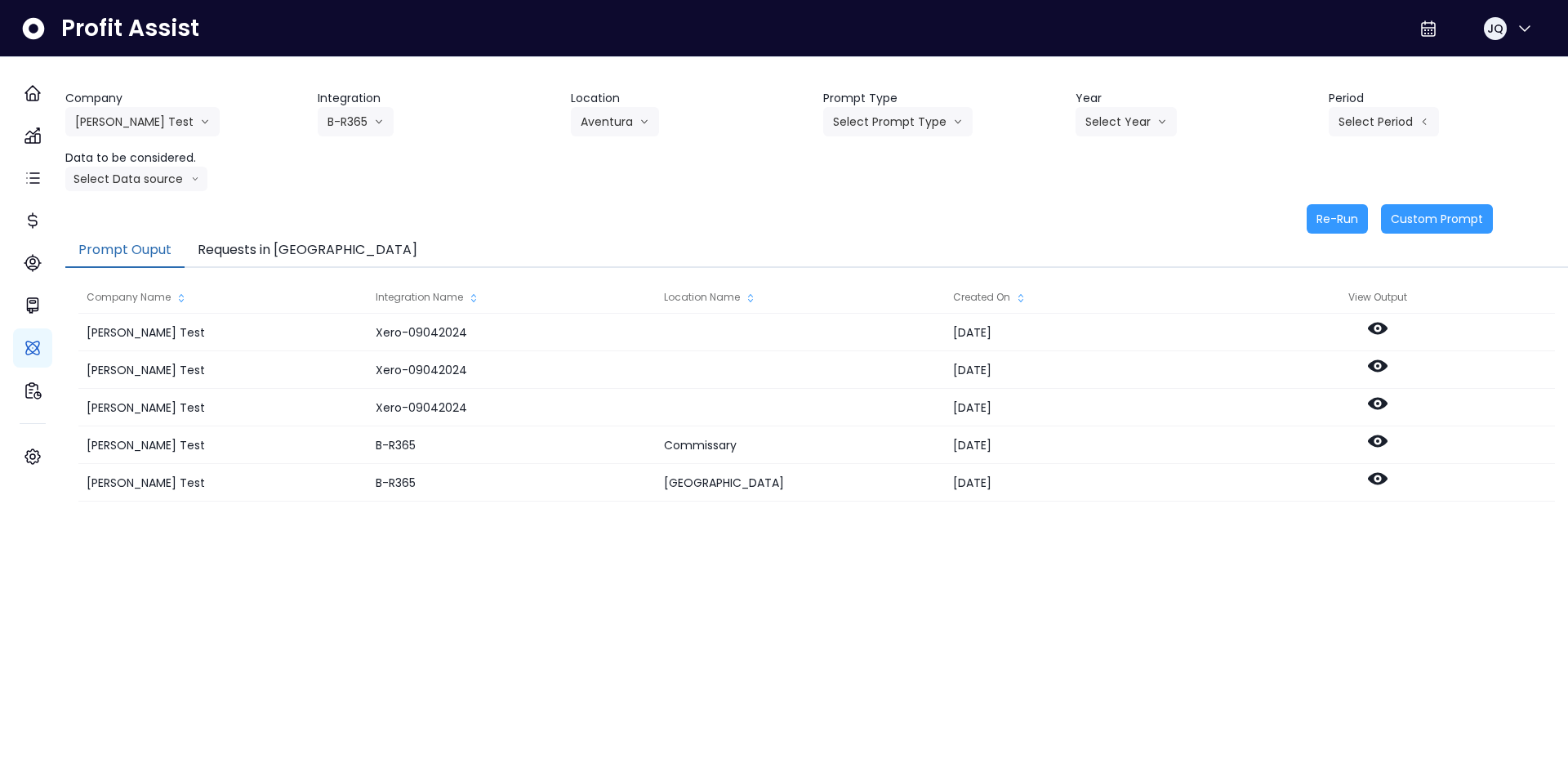
click at [901, 138] on div "Company Hardik Test Hardik Test koras Bakery SpotOn Demo TestLOCATION Integrati…" at bounding box center [817, 141] width 1503 height 101
click at [909, 124] on button "Select Prompt Type" at bounding box center [898, 122] width 149 height 29
click at [905, 173] on li "Error Task" at bounding box center [879, 185] width 112 height 29
click at [1139, 120] on button "Select Year" at bounding box center [1126, 122] width 101 height 29
click at [1111, 221] on li "2025" at bounding box center [1098, 215] width 45 height 29
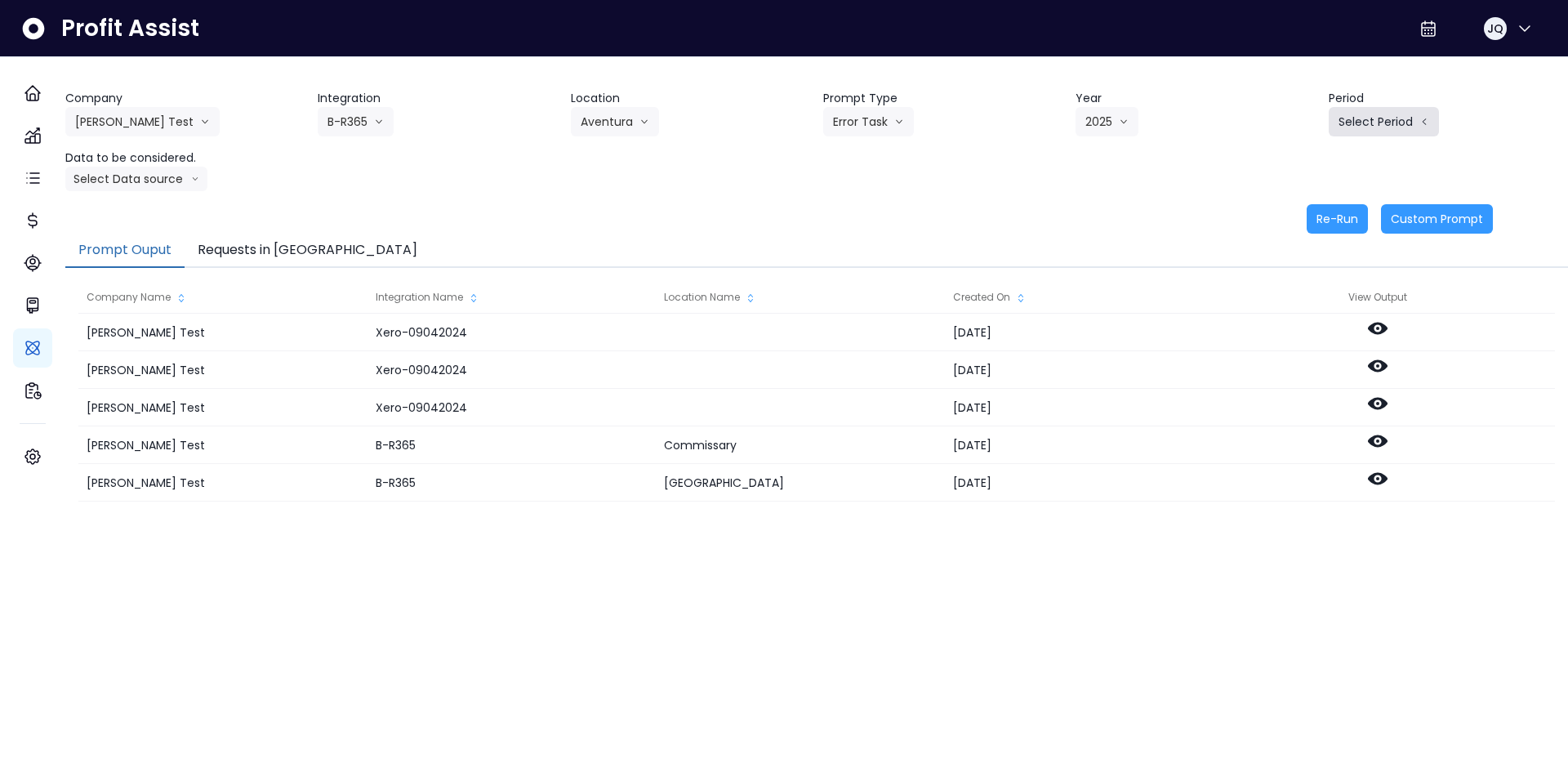
click at [1366, 132] on button "Select Period" at bounding box center [1384, 122] width 110 height 29
click at [1303, 332] on span "P8" at bounding box center [1308, 332] width 20 height 17
click at [1156, 214] on div "Re-Run Custom Prompt" at bounding box center [779, 219] width 1427 height 29
click at [188, 180] on button "Select Data source" at bounding box center [137, 179] width 142 height 24
click at [181, 199] on li "Comparison overtime" at bounding box center [129, 211] width 128 height 29
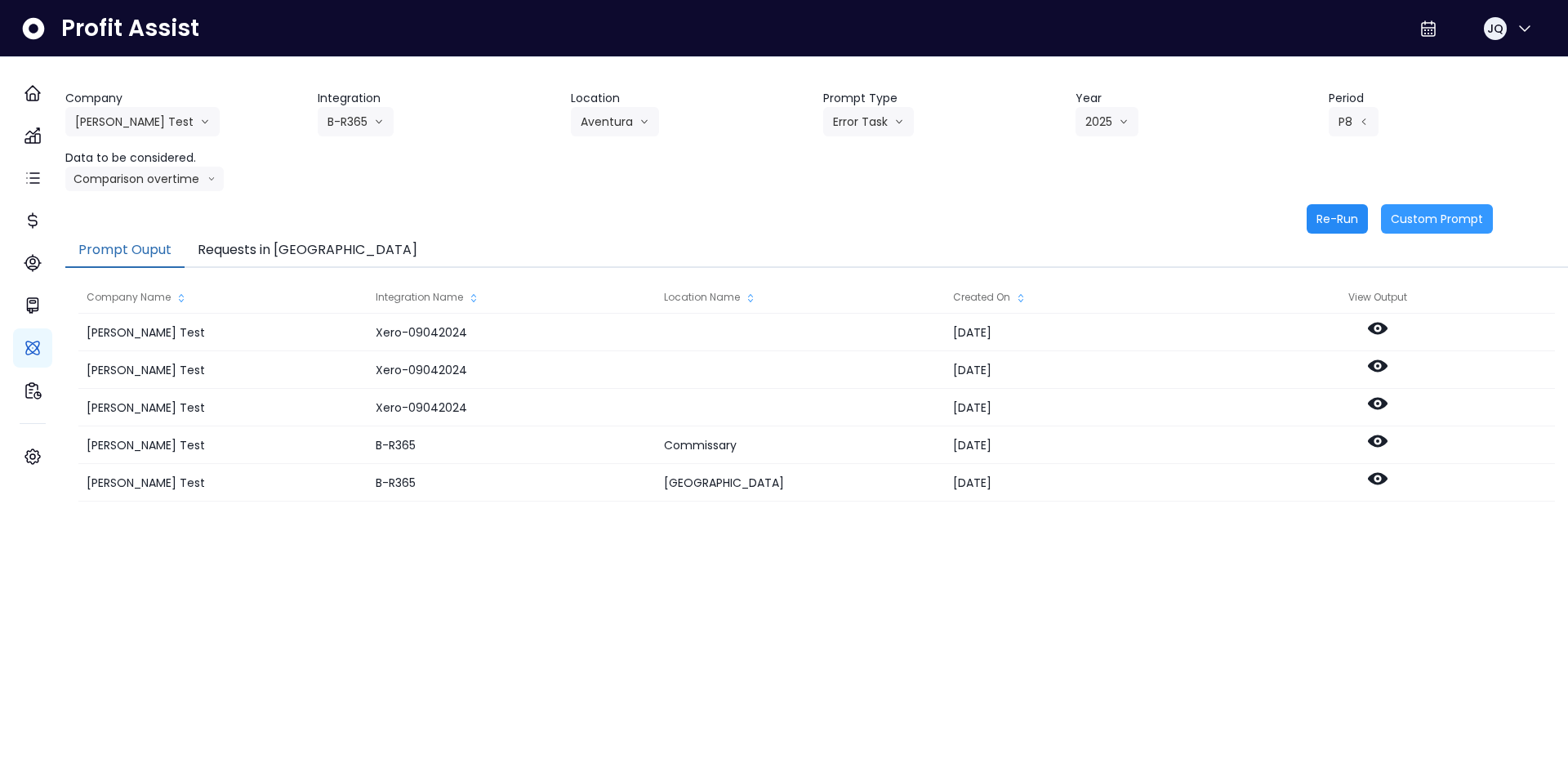
click at [1307, 229] on button "Re-Run" at bounding box center [1337, 219] width 61 height 29
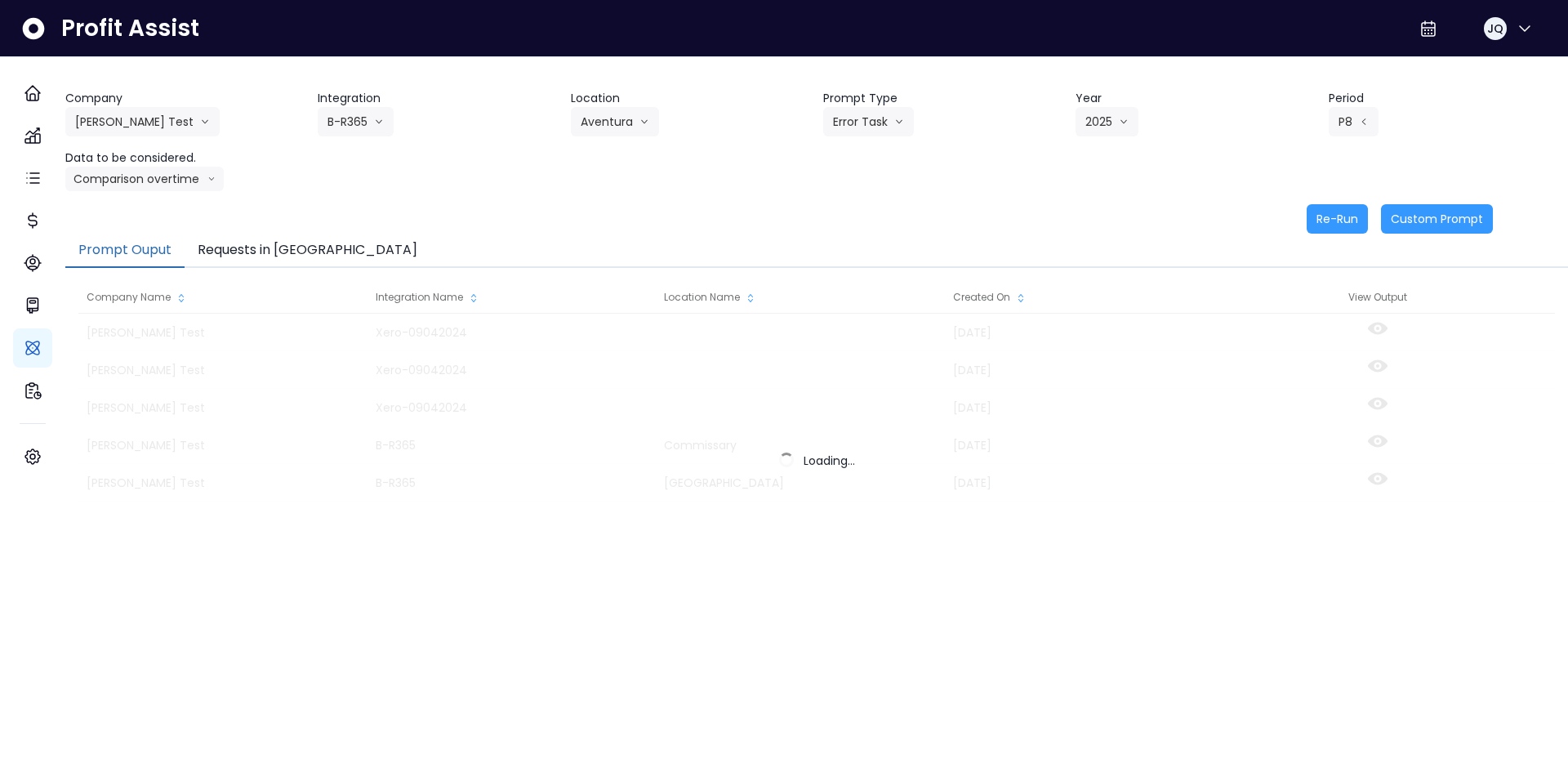
click at [1181, 220] on div "Re-Run Custom Prompt" at bounding box center [779, 219] width 1427 height 29
click at [260, 263] on button "Requests in [GEOGRAPHIC_DATA]" at bounding box center [307, 250] width 246 height 34
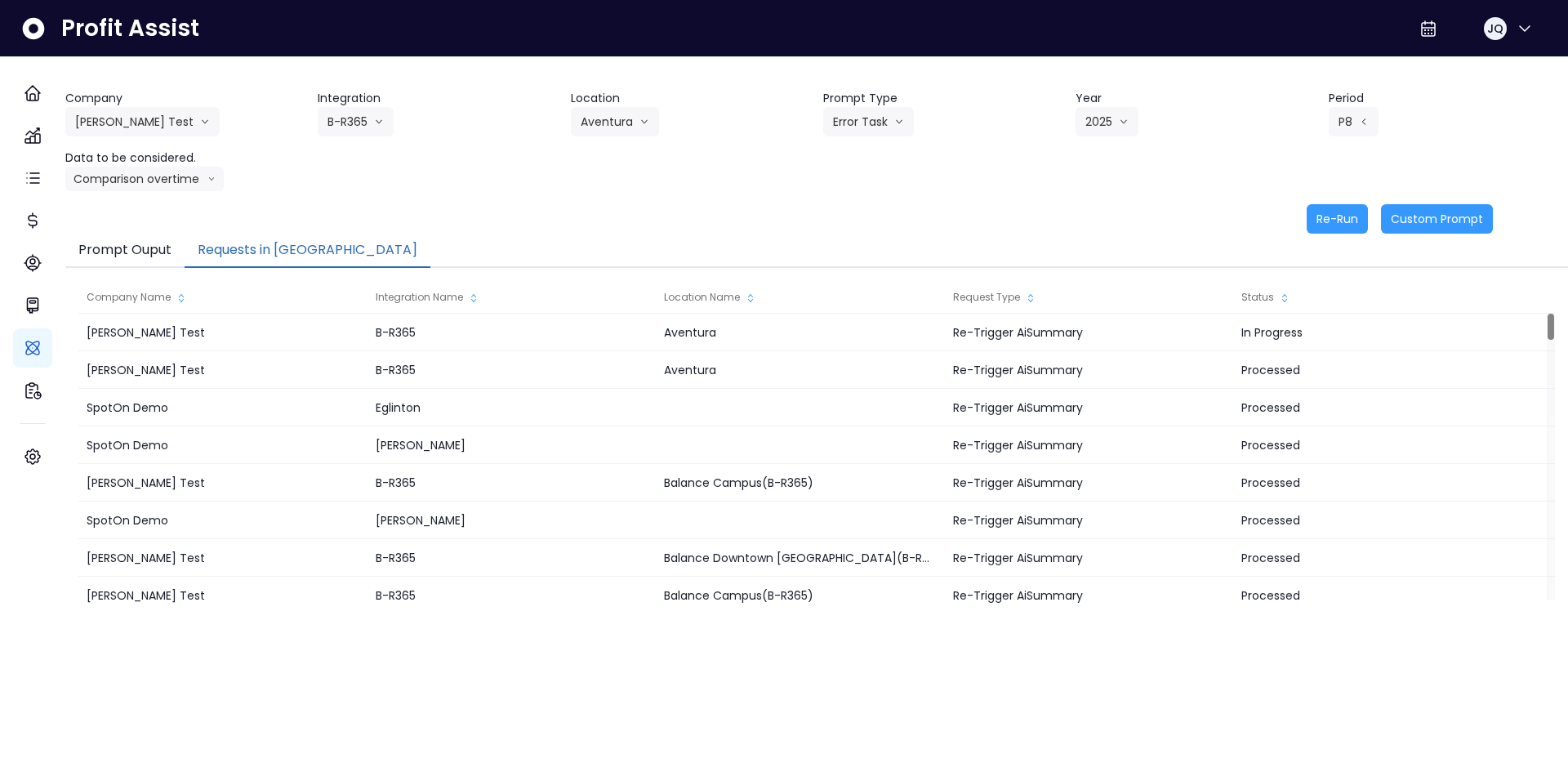
click at [442, 177] on div "Company Hardik Test Hardik Test koras Bakery SpotOn Demo TestLOCATION Integrati…" at bounding box center [817, 141] width 1503 height 101
